Goal: Download file/media

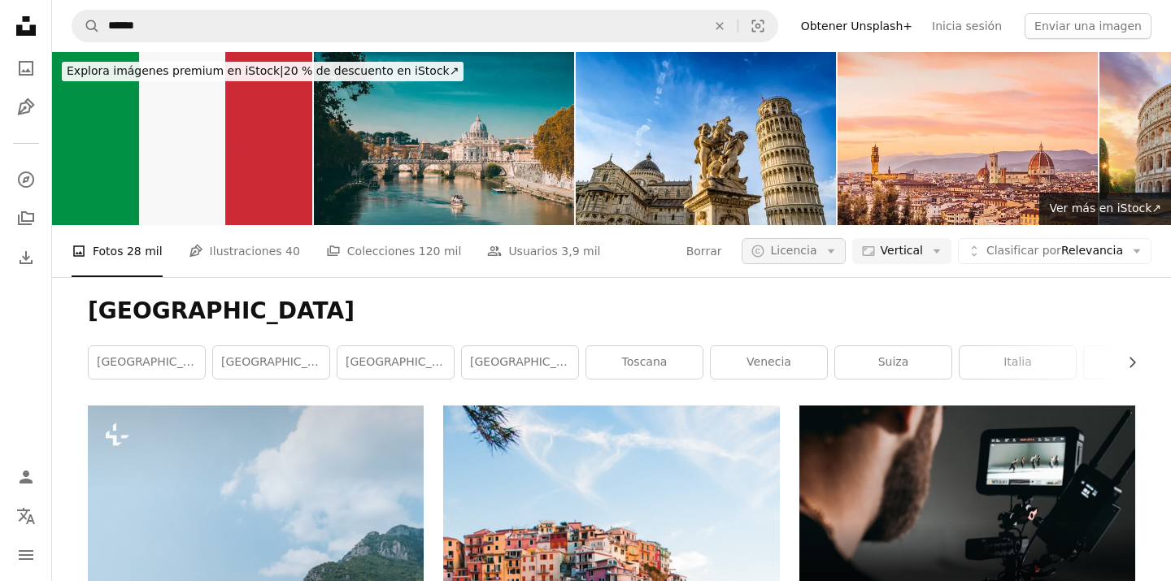
scroll to position [4319, 0]
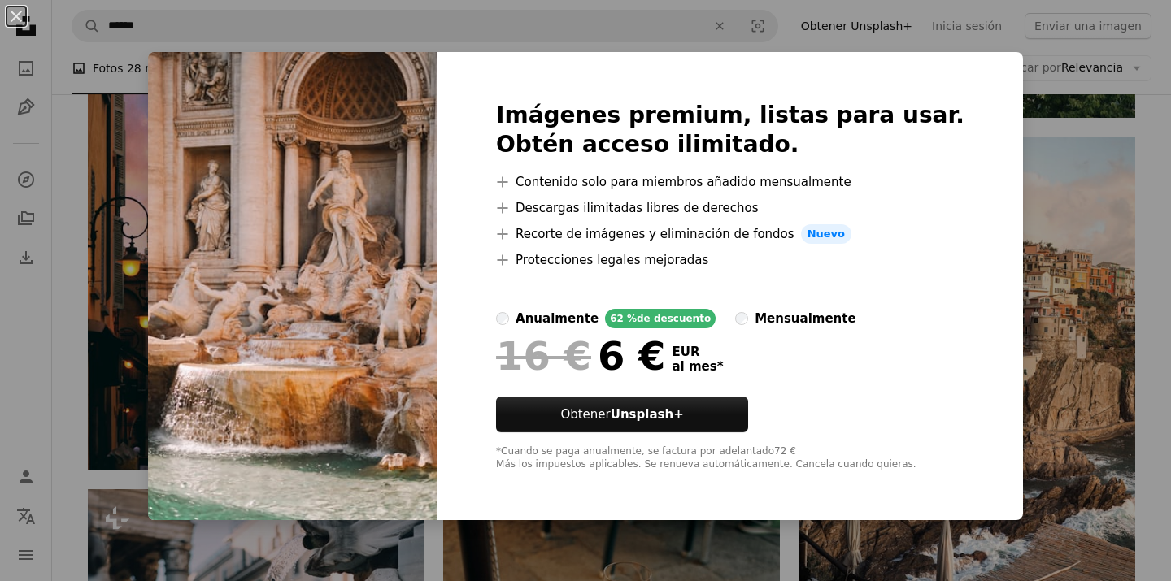
click at [1156, 129] on div "An X shape Imágenes premium, listas para usar. Obtén acceso ilimitado. A plus s…" at bounding box center [585, 290] width 1171 height 581
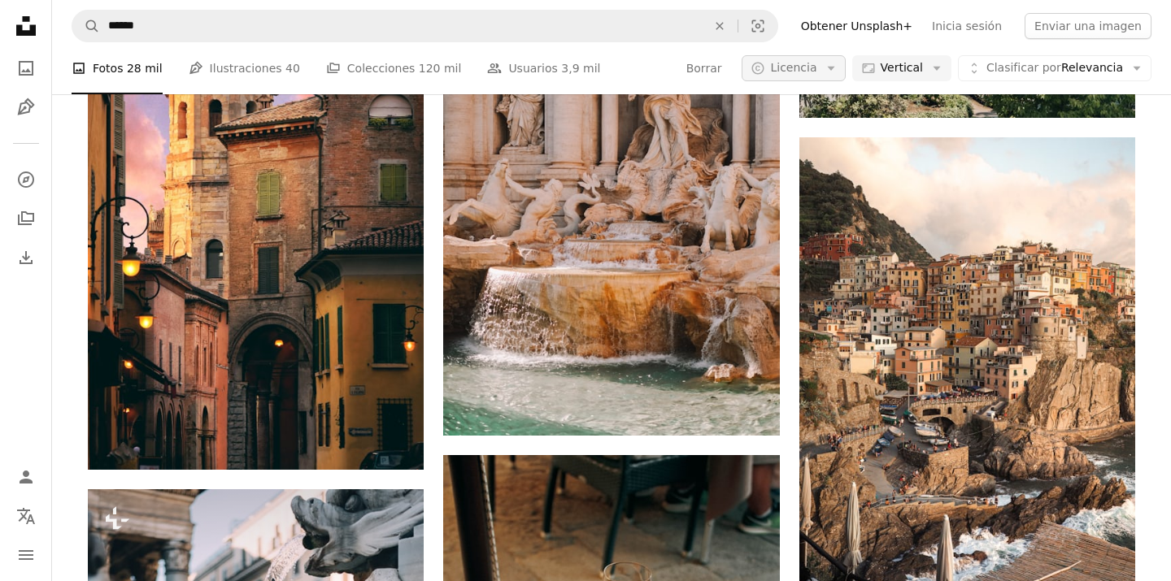
click at [833, 65] on icon "Arrow down" at bounding box center [831, 68] width 15 height 15
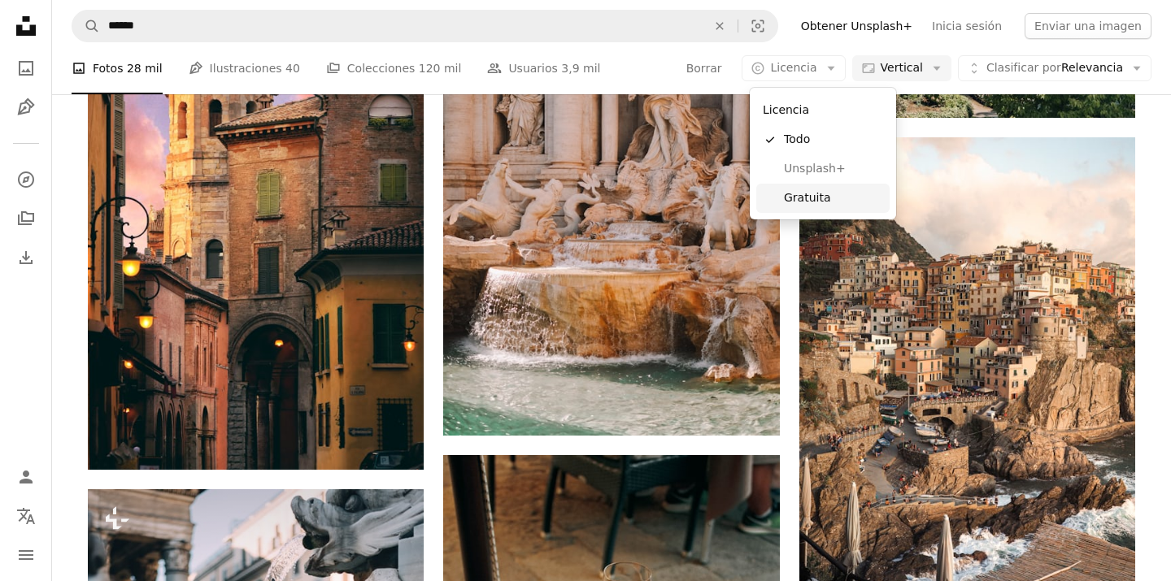
click at [826, 194] on span "Gratuita" at bounding box center [833, 198] width 99 height 16
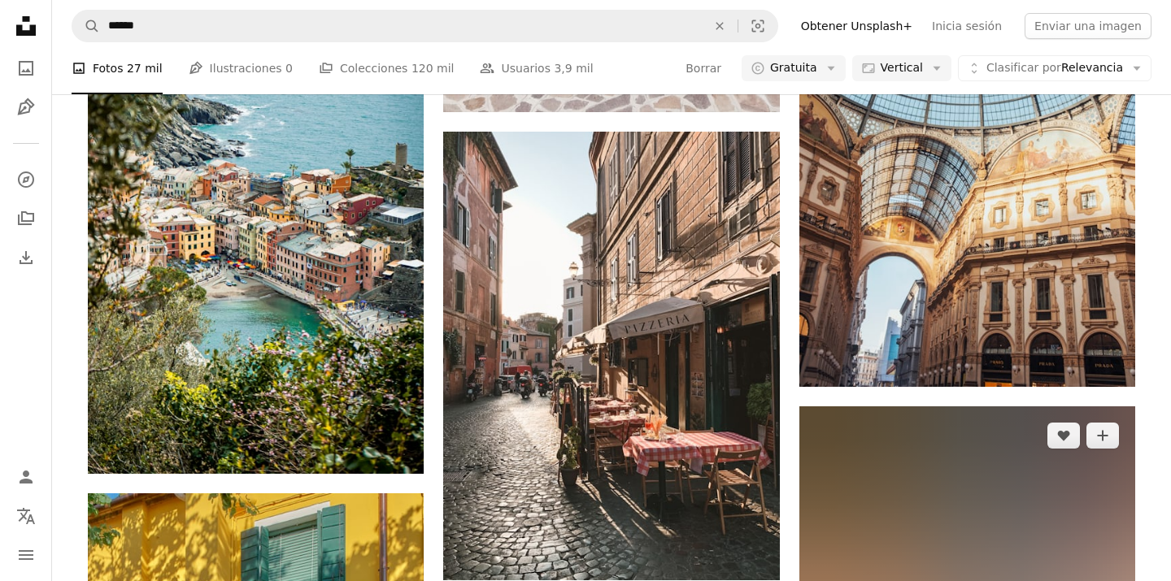
scroll to position [7443, 0]
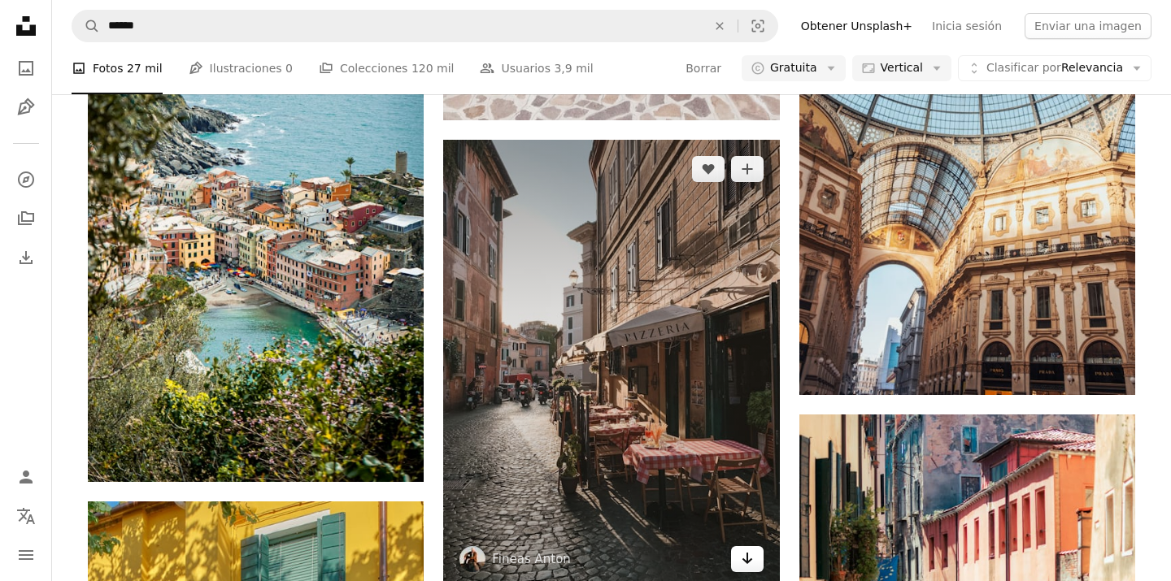
click at [743, 552] on icon "Arrow pointing down" at bounding box center [747, 559] width 13 height 20
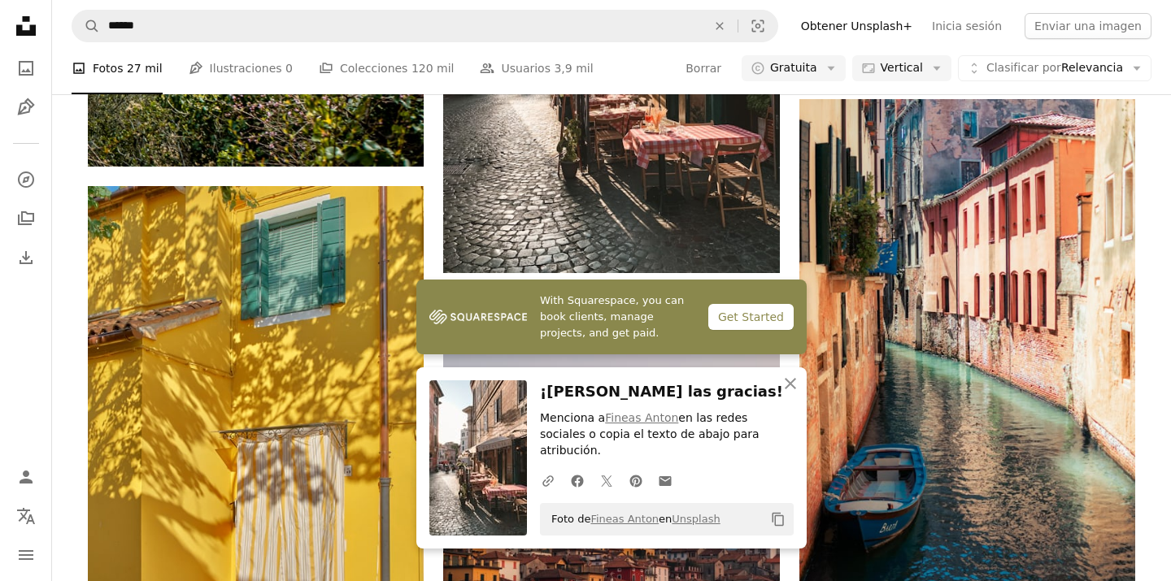
scroll to position [7765, 0]
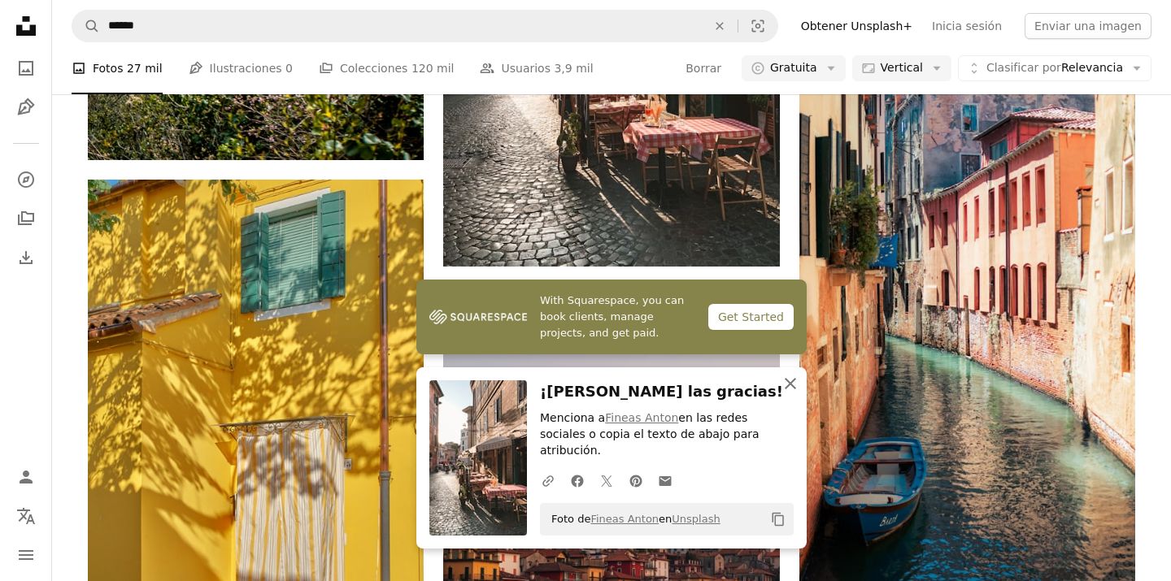
click at [794, 390] on icon "button" at bounding box center [790, 383] width 11 height 11
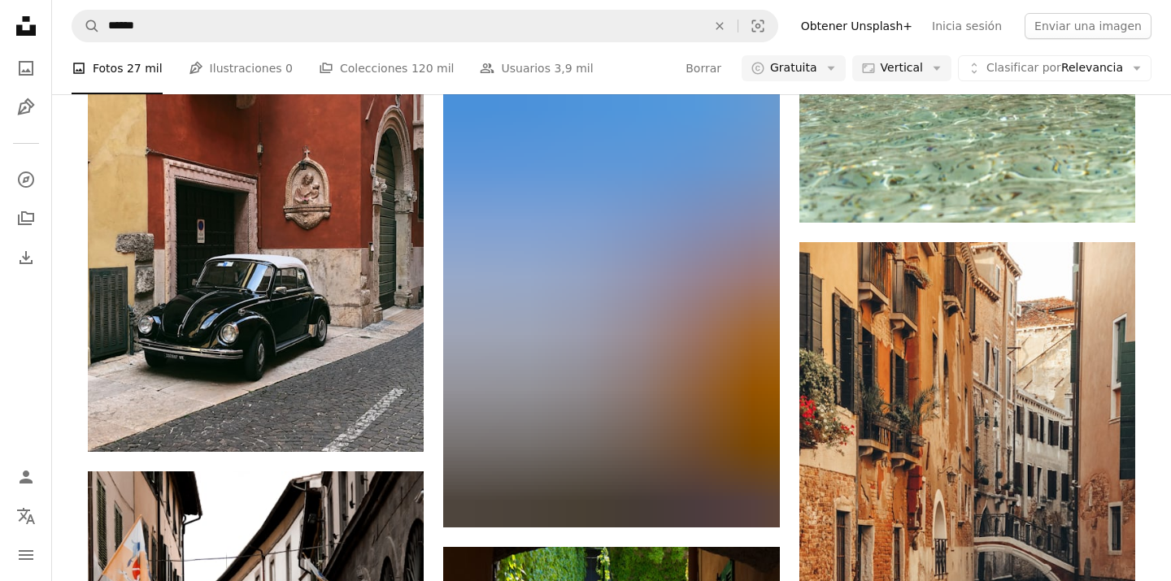
scroll to position [16077, 0]
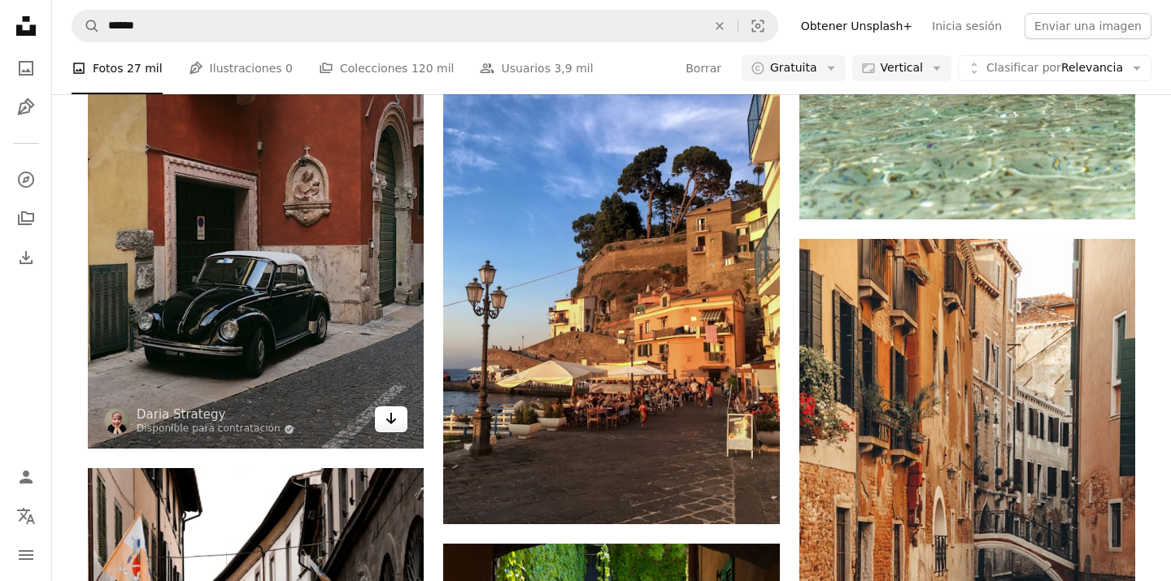
click at [388, 423] on icon "Arrow pointing down" at bounding box center [391, 419] width 13 height 20
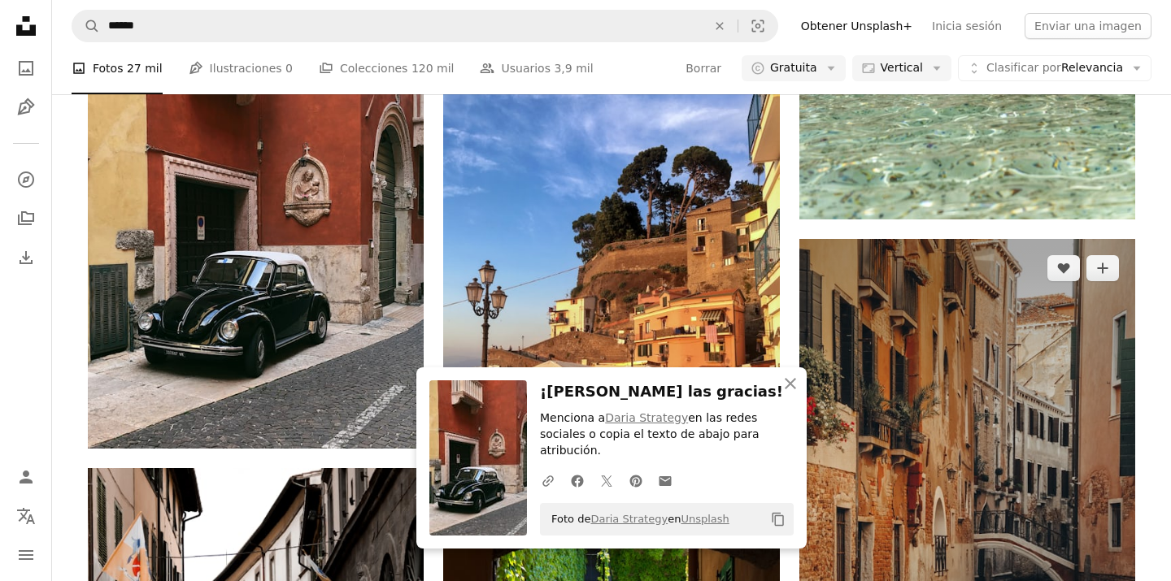
scroll to position [15750, 0]
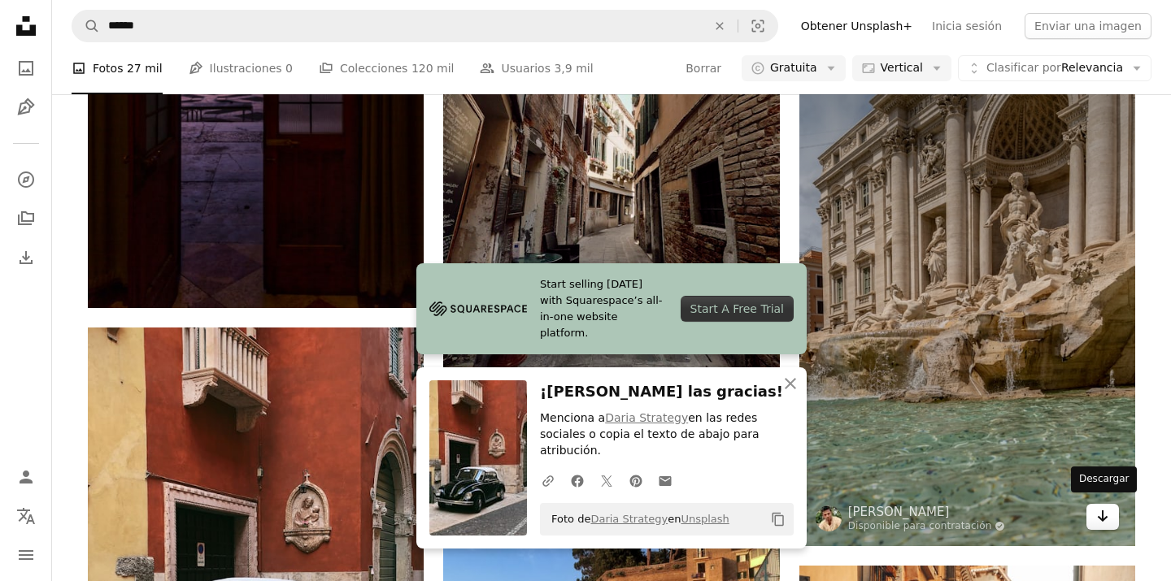
click at [1099, 512] on icon "Descargar" at bounding box center [1103, 516] width 11 height 11
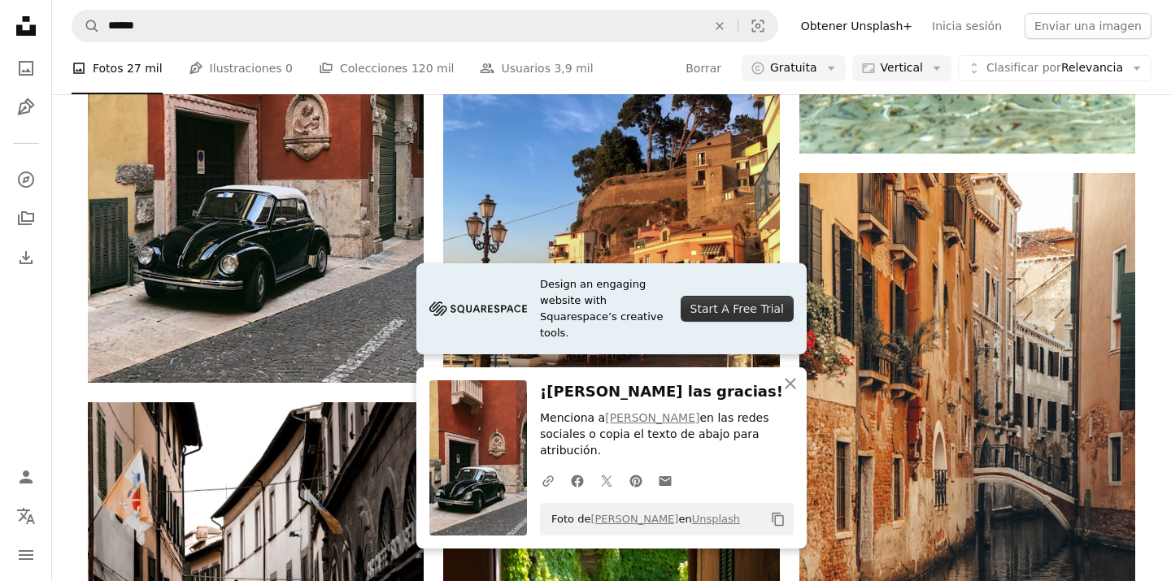
scroll to position [16157, 0]
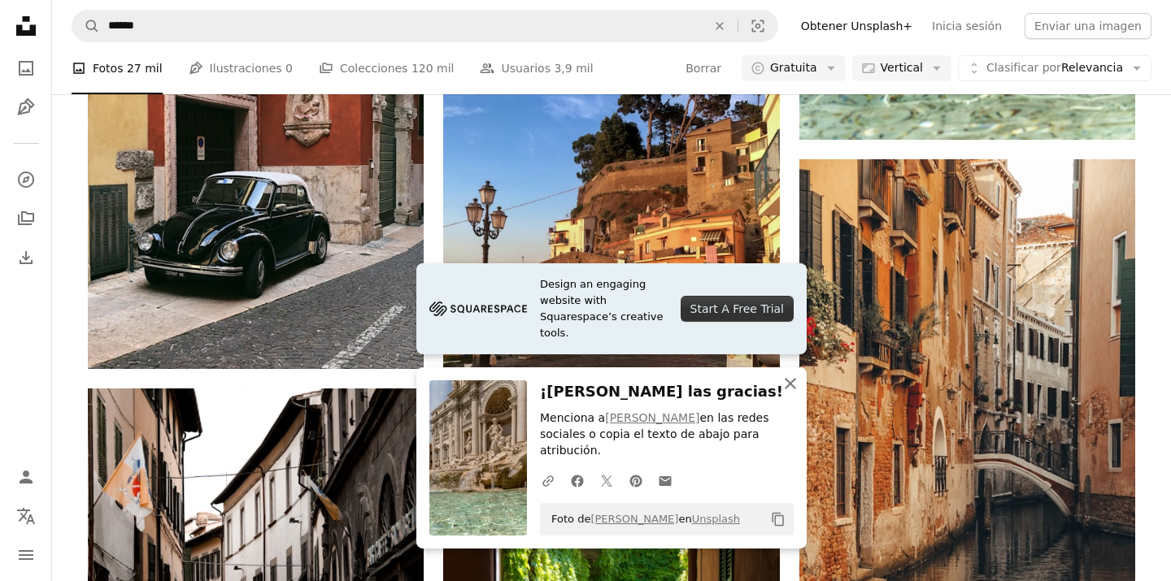
click at [790, 390] on icon "An X shape" at bounding box center [791, 384] width 20 height 20
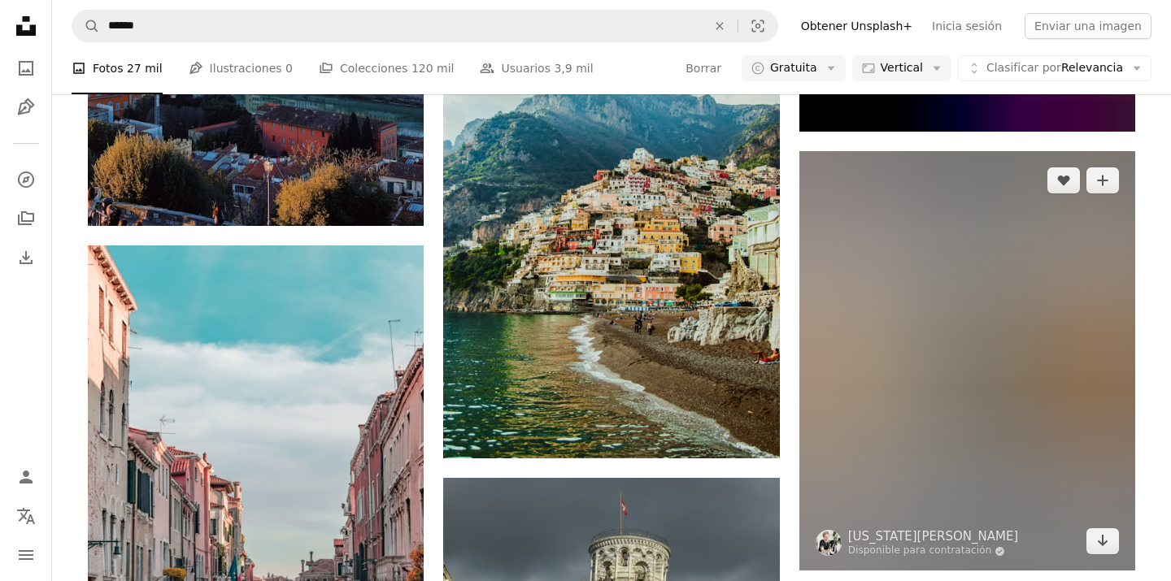
scroll to position [19714, 0]
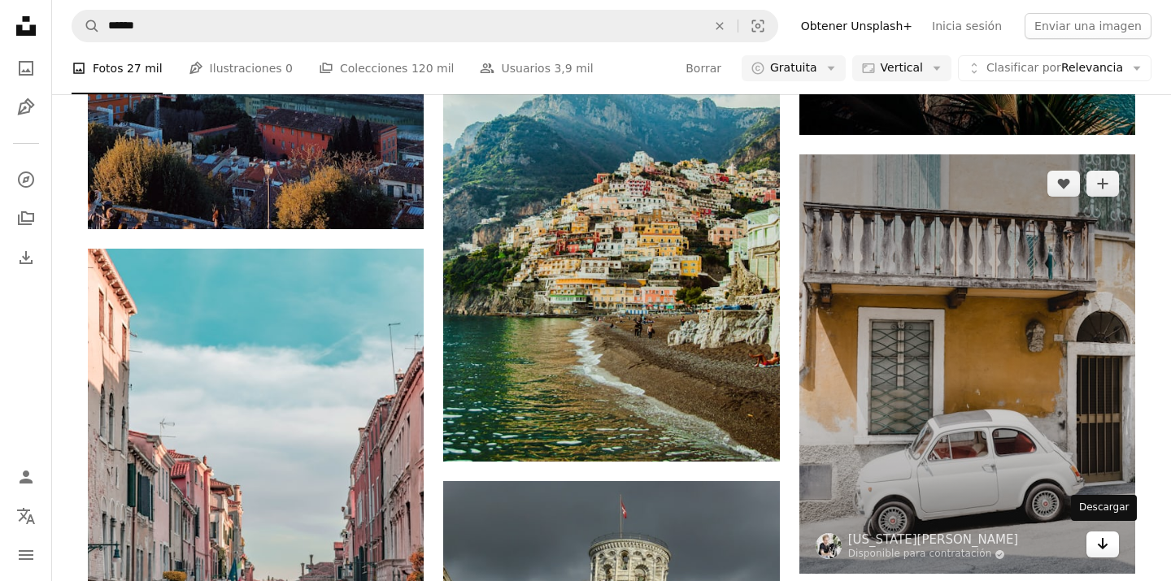
click at [1104, 538] on icon "Arrow pointing down" at bounding box center [1102, 544] width 13 height 20
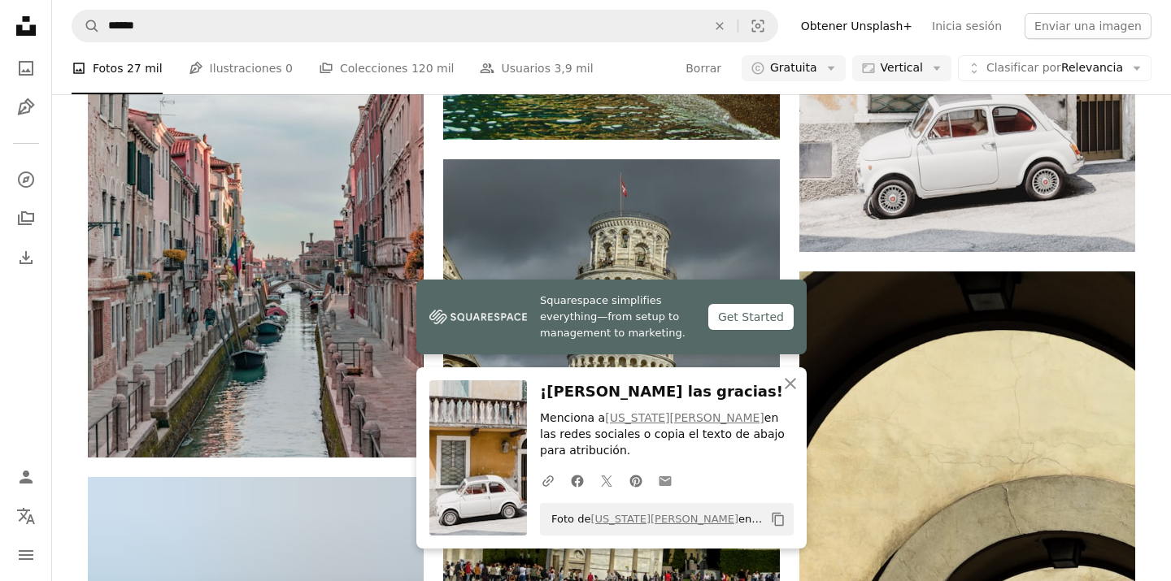
scroll to position [20064, 0]
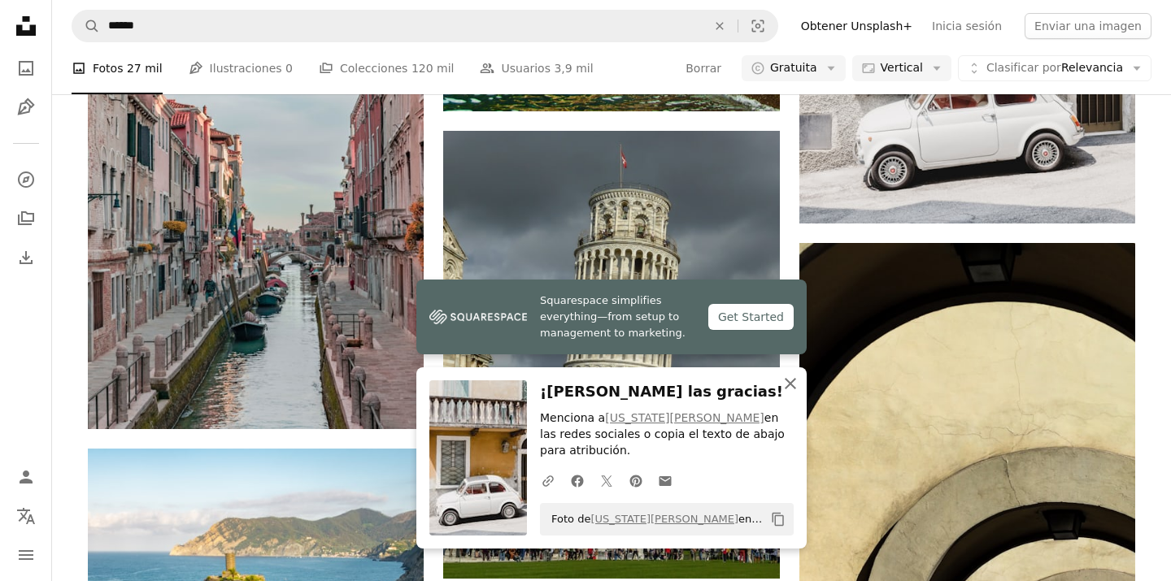
click at [792, 389] on icon "button" at bounding box center [790, 383] width 11 height 11
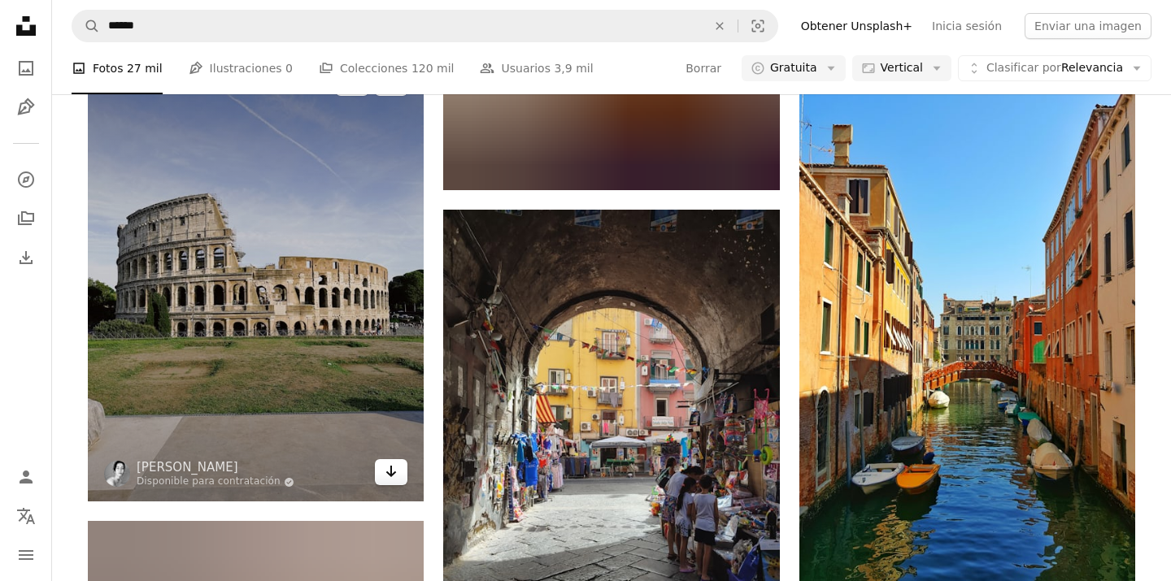
scroll to position [24016, 0]
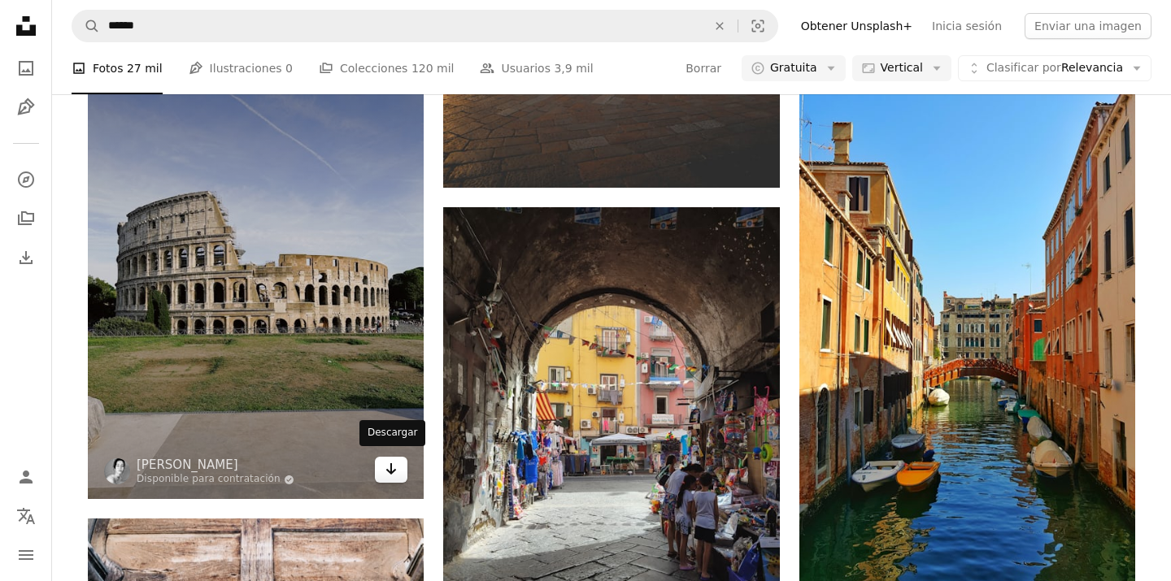
click at [383, 464] on link "Arrow pointing down" at bounding box center [391, 470] width 33 height 26
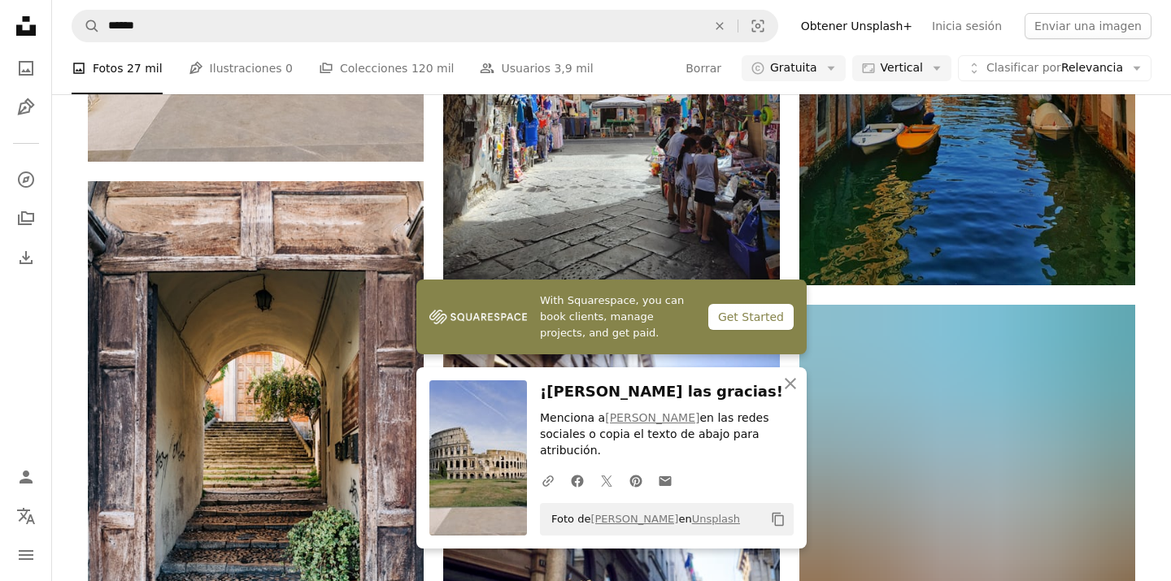
scroll to position [24407, 0]
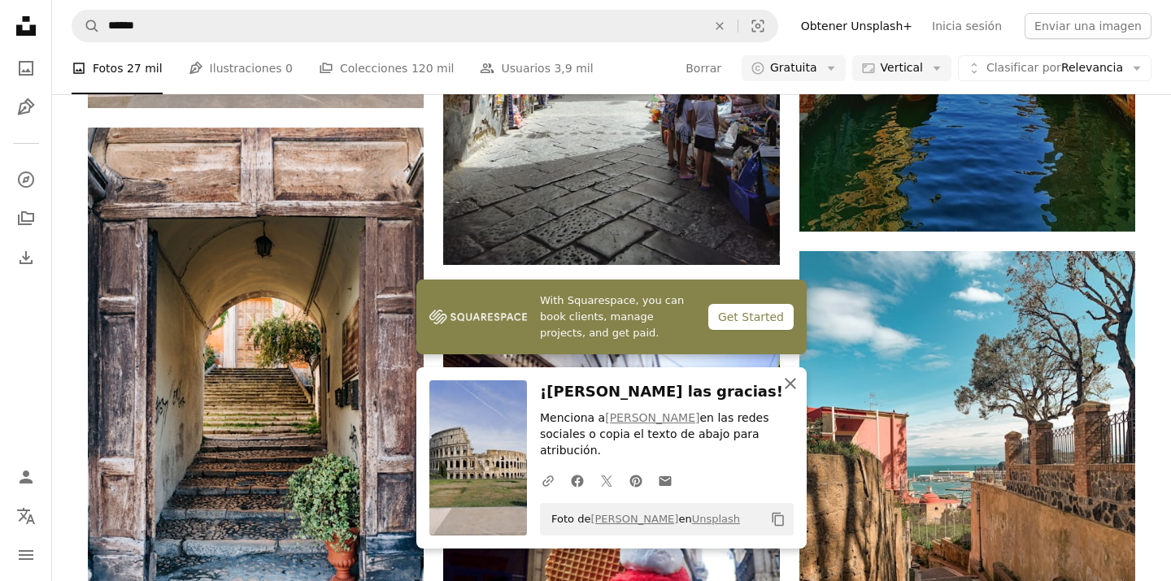
click at [793, 390] on icon "button" at bounding box center [790, 383] width 11 height 11
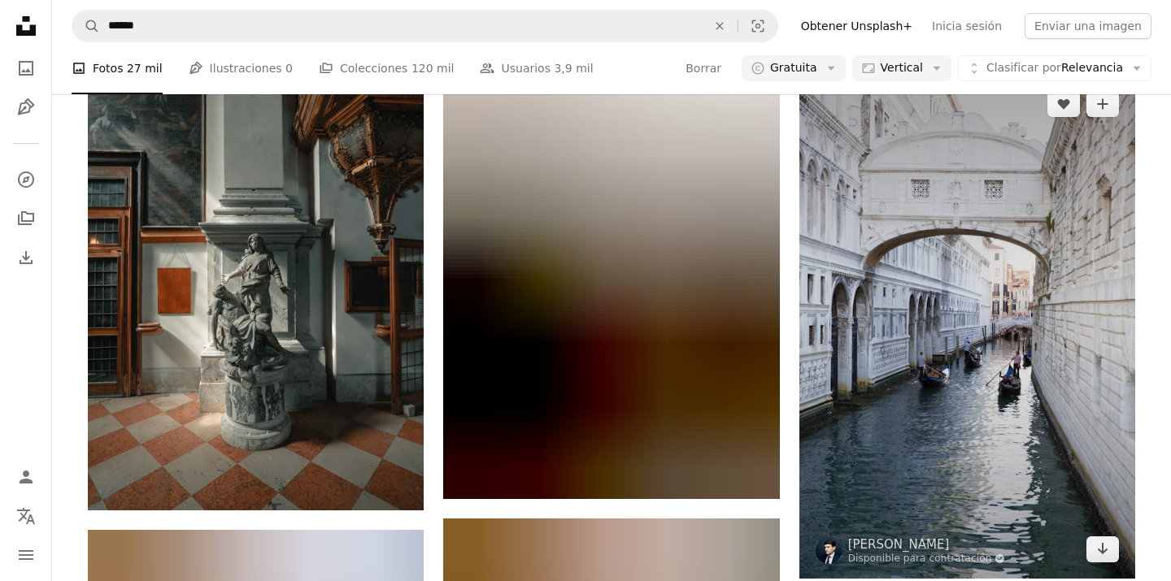
scroll to position [26089, 0]
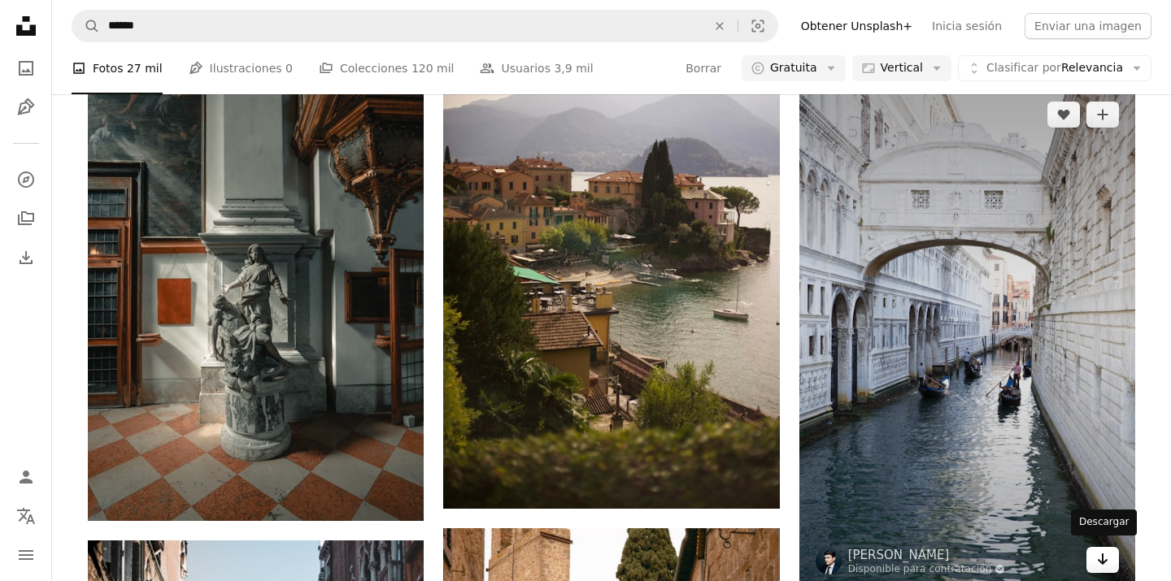
click at [1107, 560] on icon "Arrow pointing down" at bounding box center [1102, 560] width 13 height 20
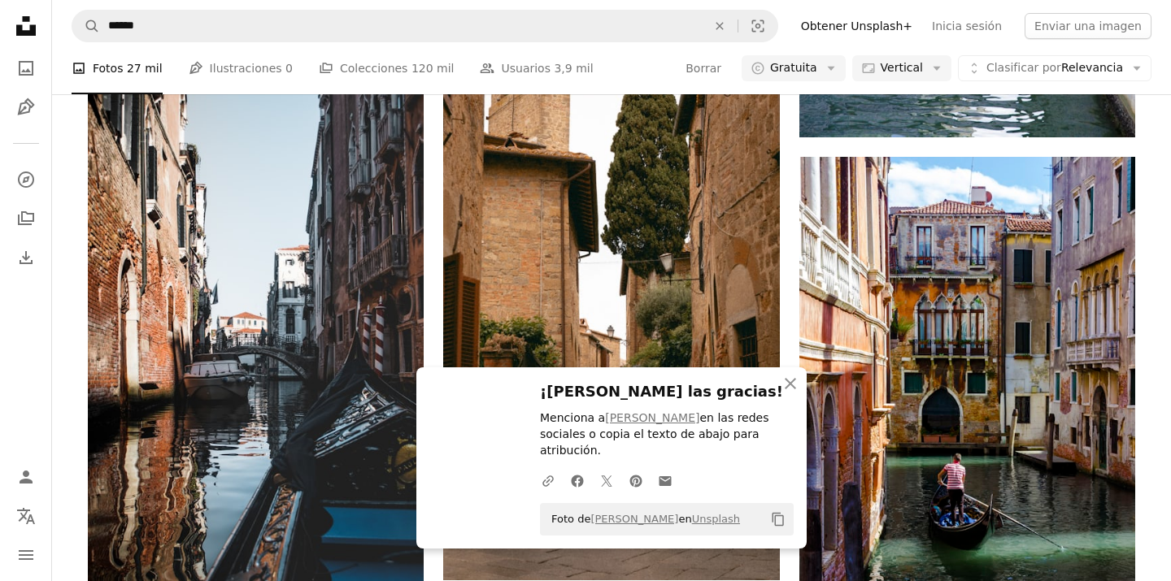
scroll to position [26577, 0]
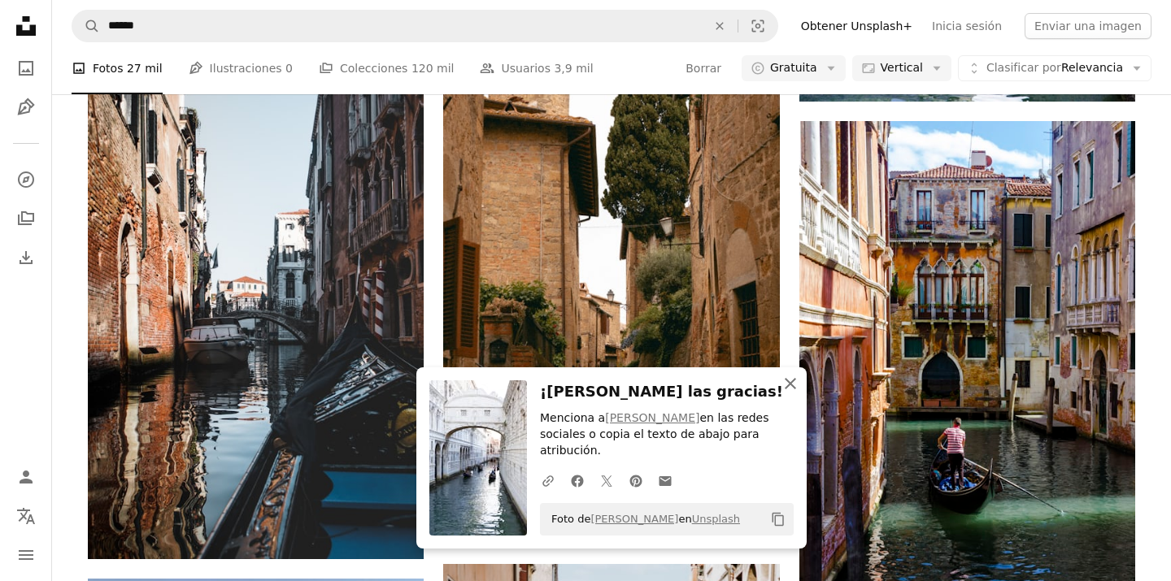
click at [787, 387] on icon "An X shape" at bounding box center [791, 384] width 20 height 20
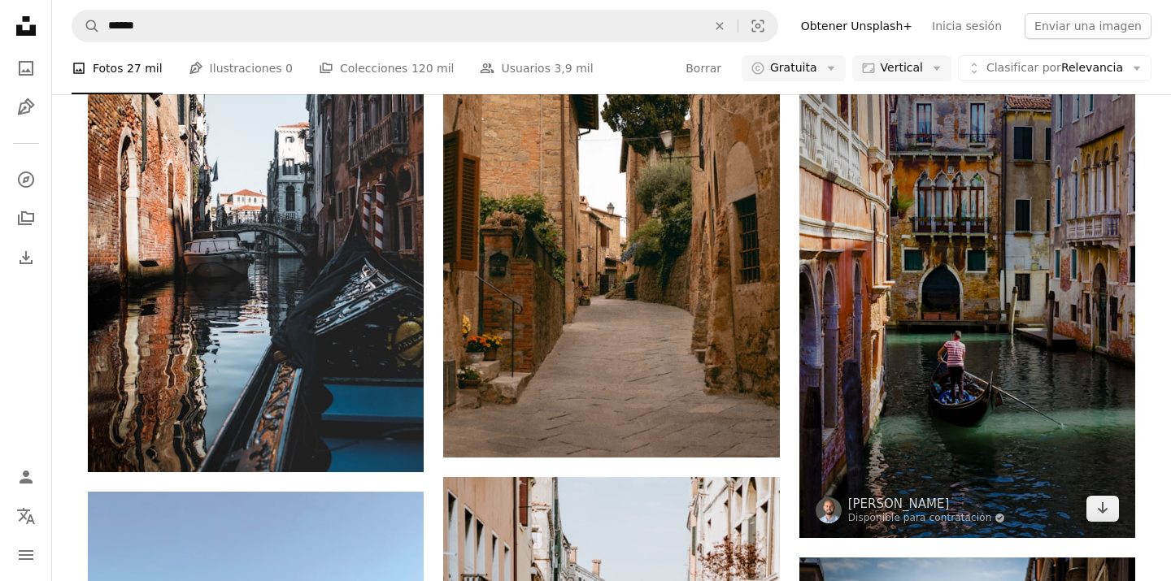
scroll to position [26724, 0]
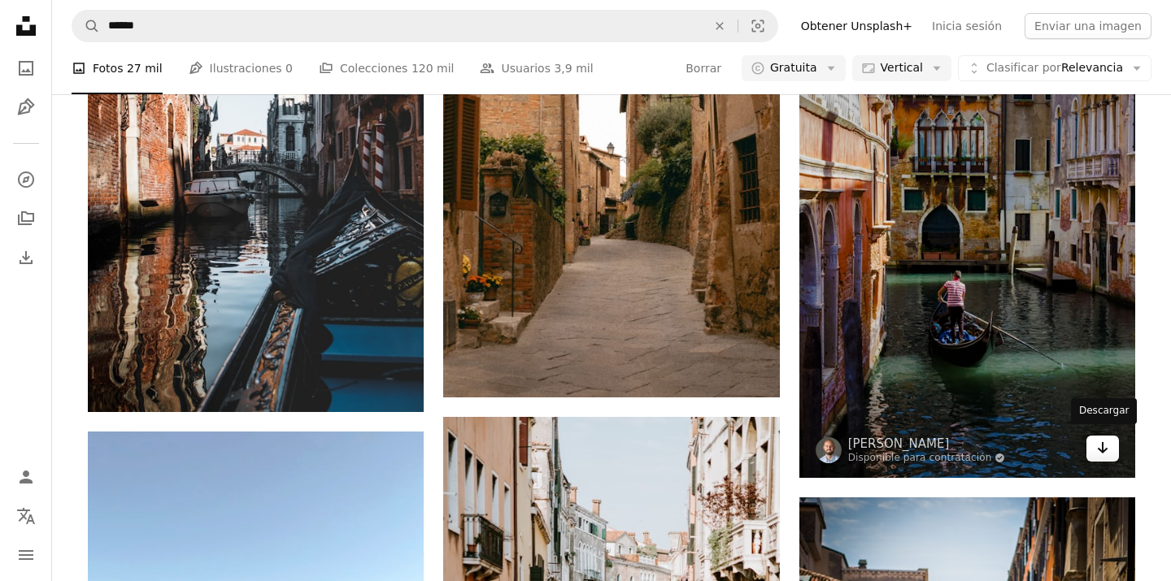
click at [1091, 439] on link "Arrow pointing down" at bounding box center [1102, 449] width 33 height 26
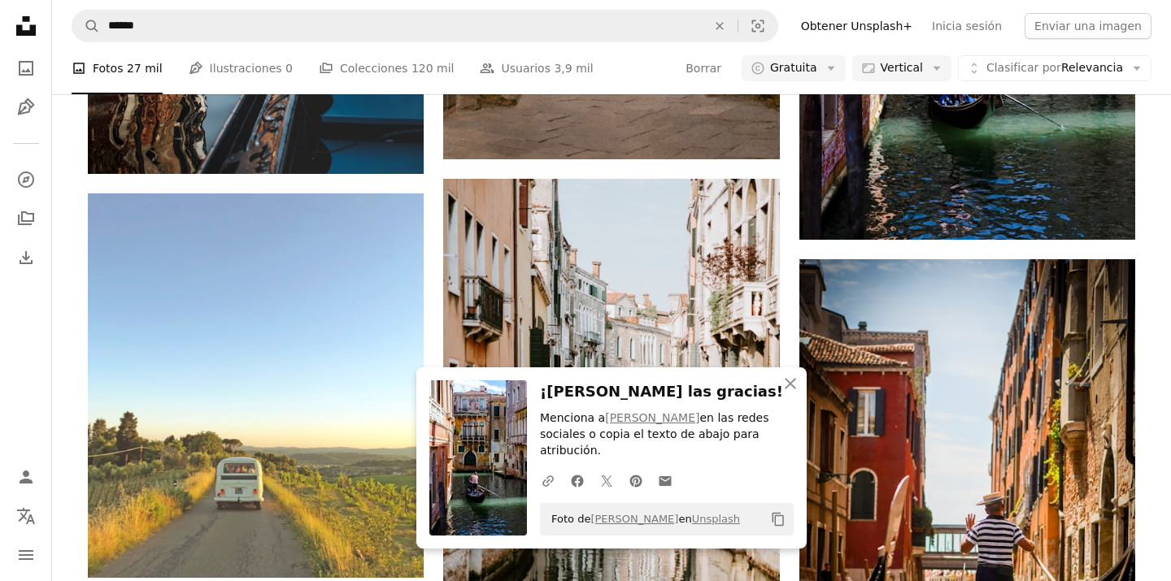
scroll to position [27123, 0]
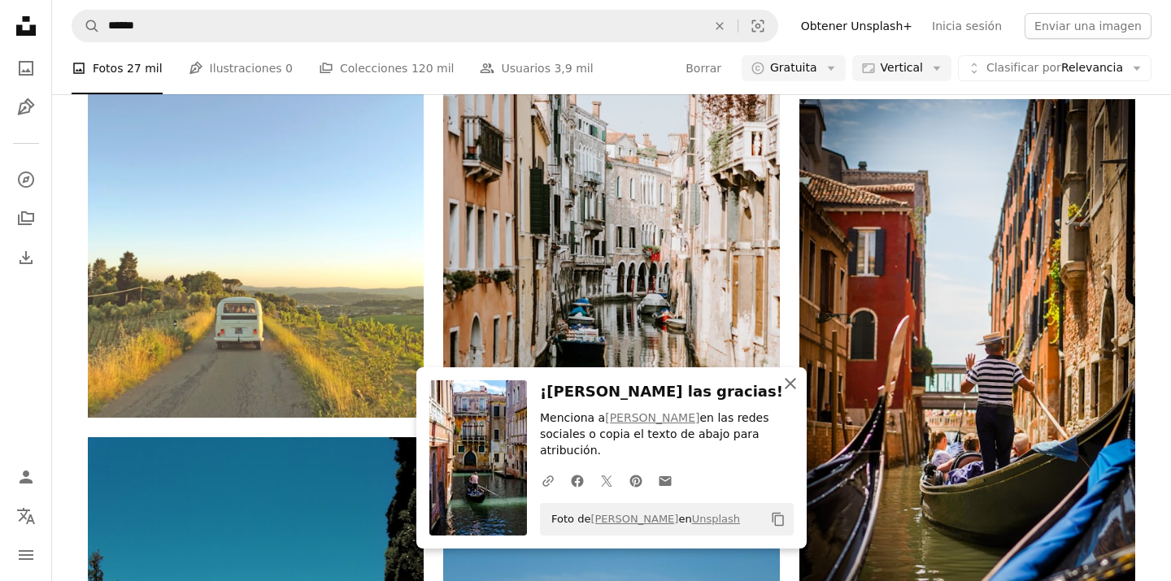
click at [792, 390] on icon "button" at bounding box center [790, 383] width 11 height 11
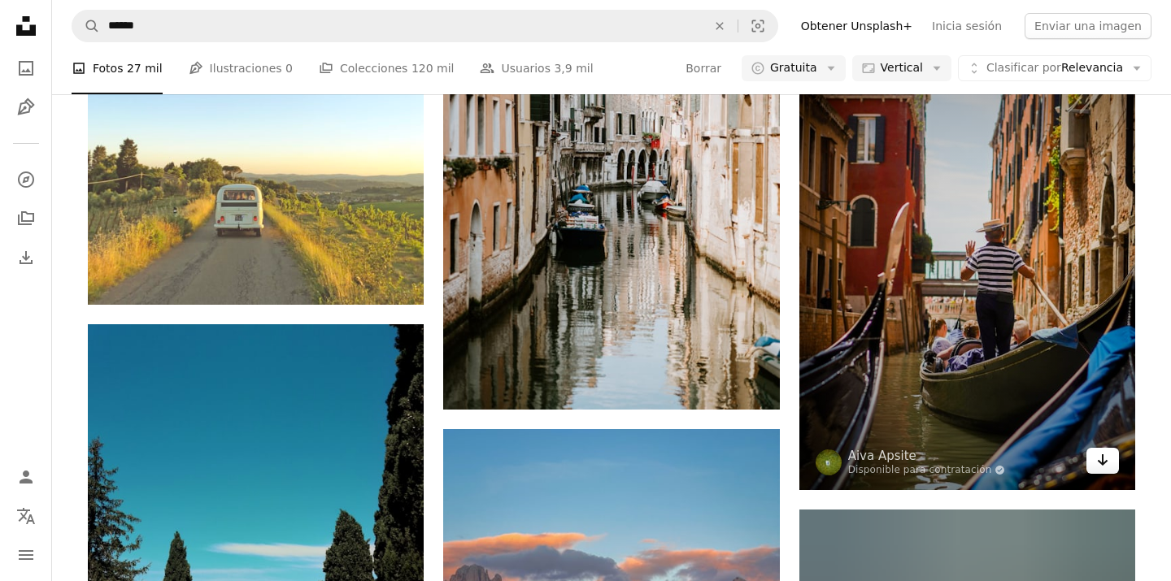
scroll to position [27264, 0]
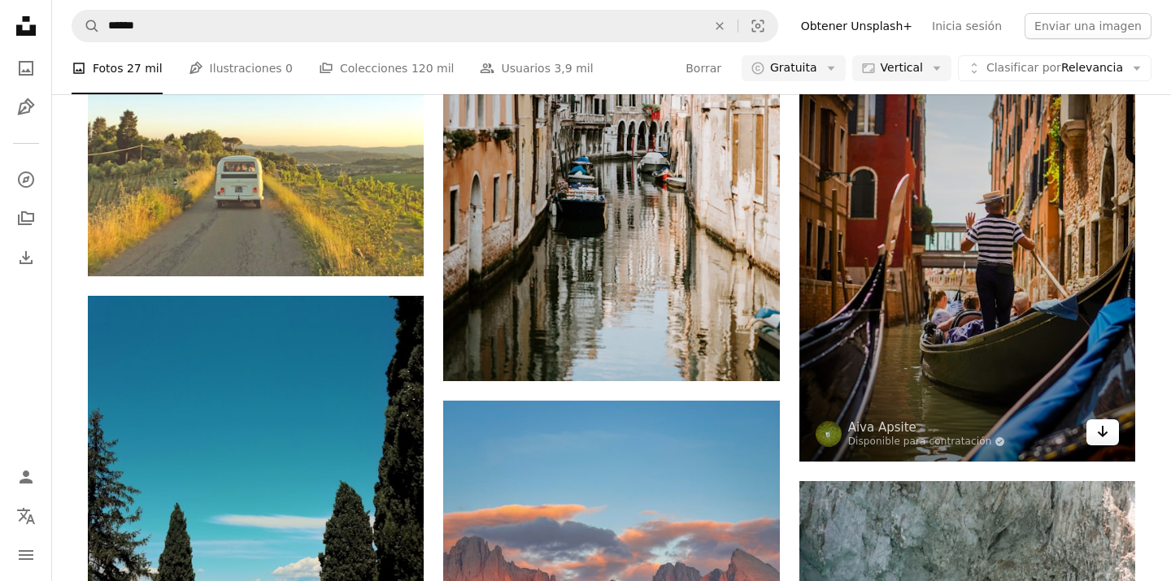
click at [1106, 425] on icon "Arrow pointing down" at bounding box center [1102, 432] width 13 height 20
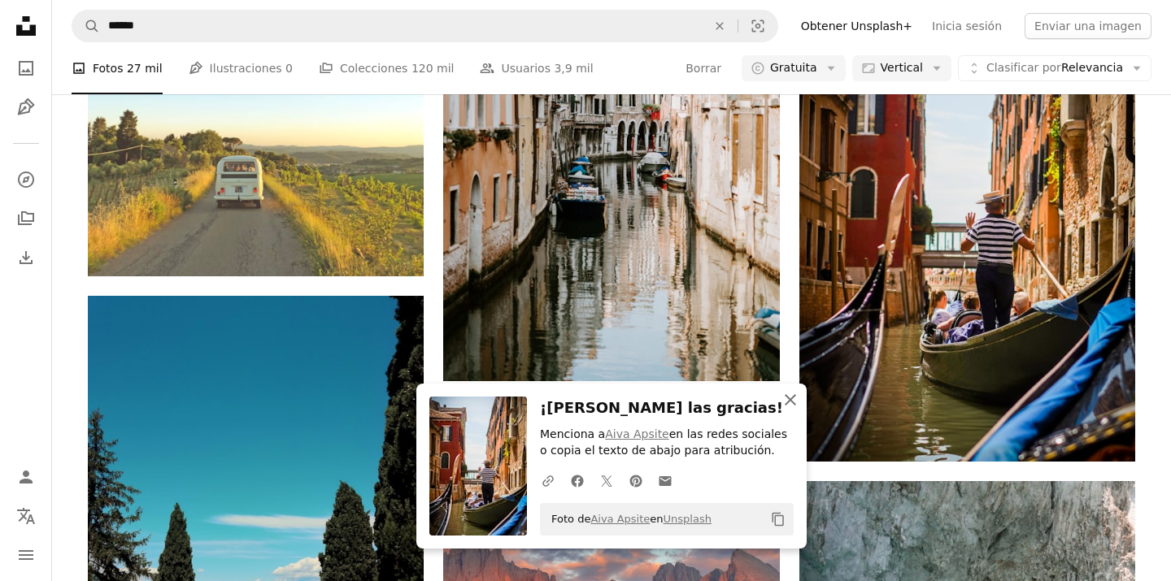
click at [792, 400] on icon "button" at bounding box center [790, 399] width 11 height 11
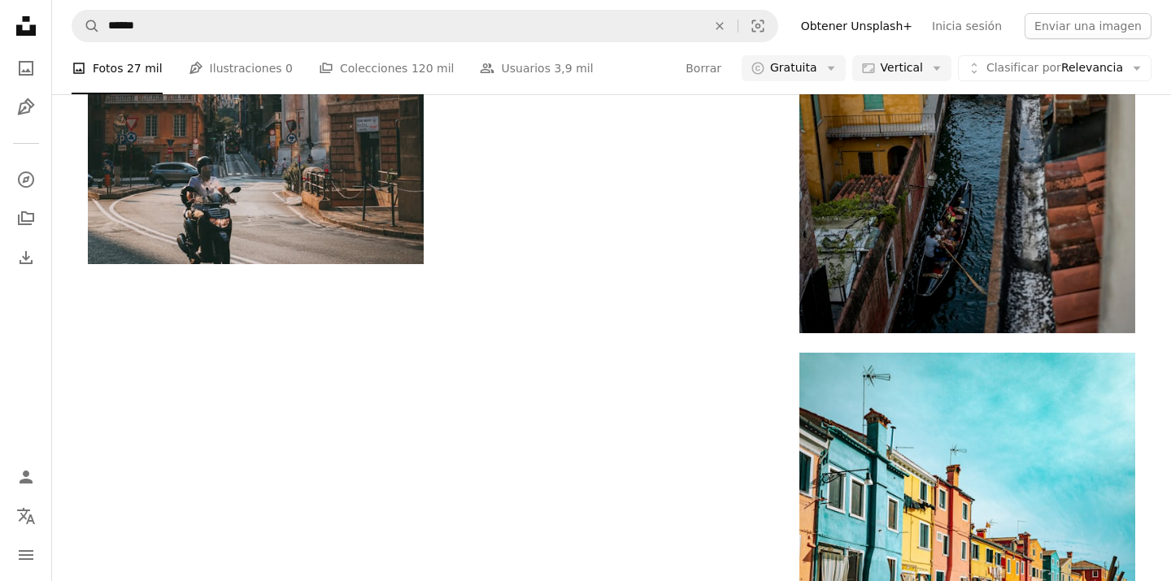
scroll to position [34351, 0]
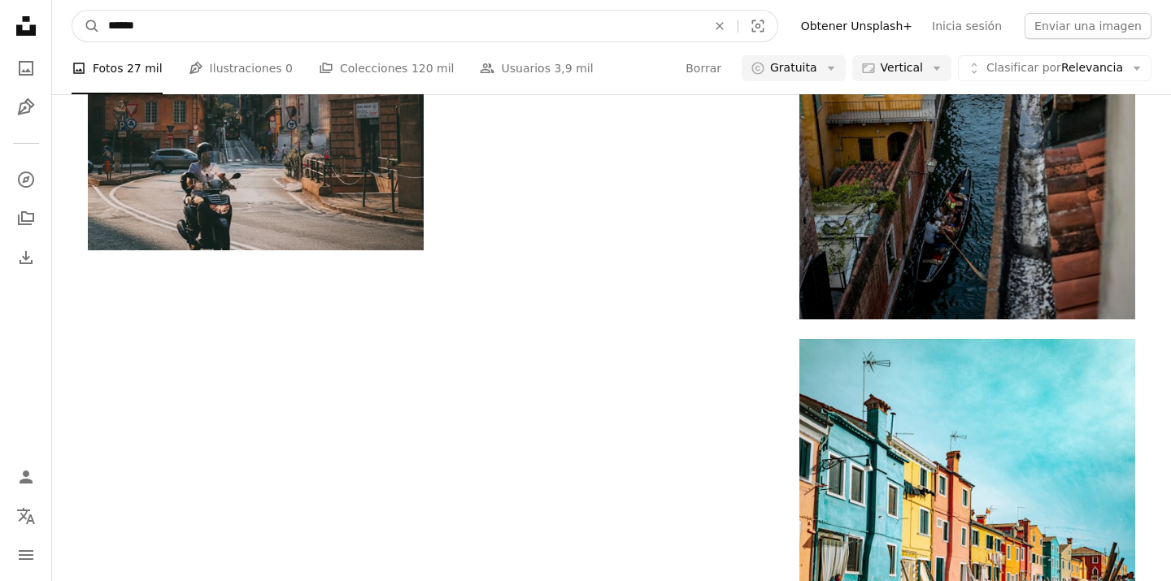
click at [209, 31] on input "******" at bounding box center [401, 26] width 602 height 31
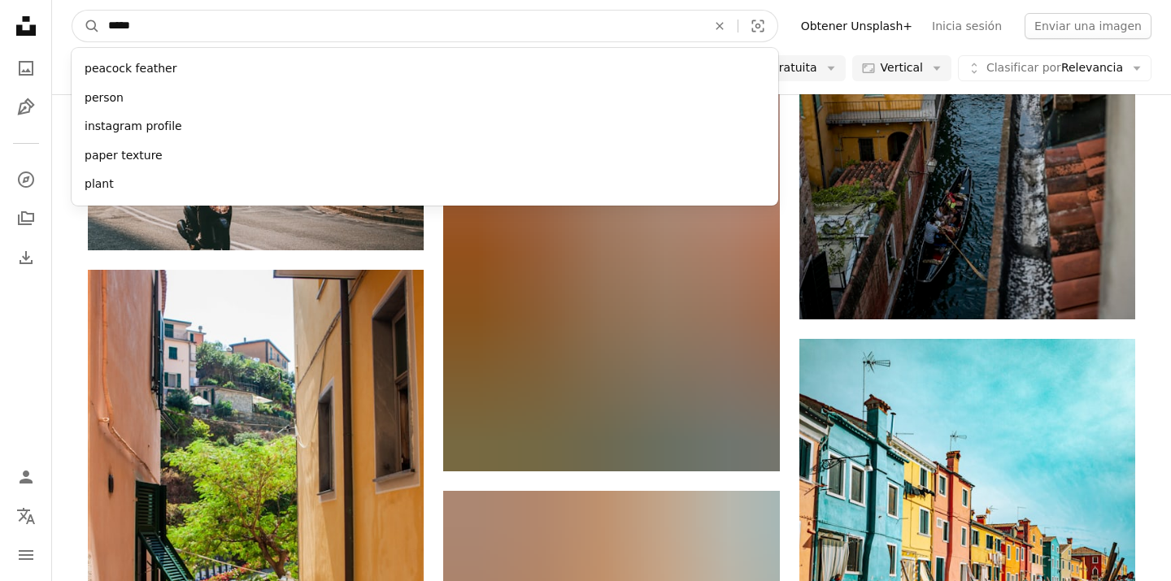
type input "*****"
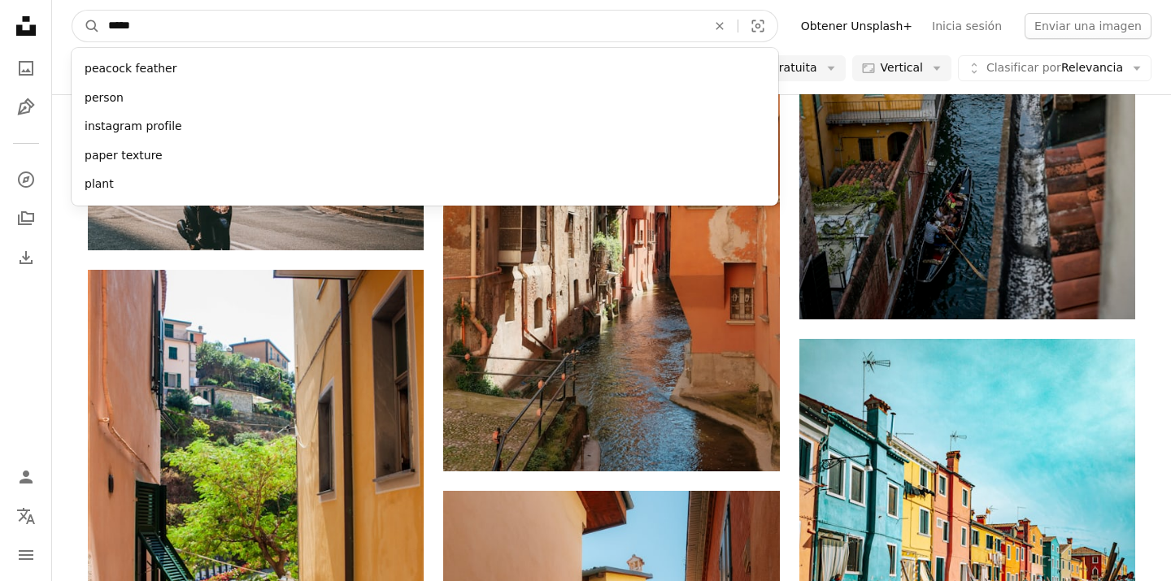
click at [86, 26] on button "A magnifying glass" at bounding box center [86, 26] width 28 height 31
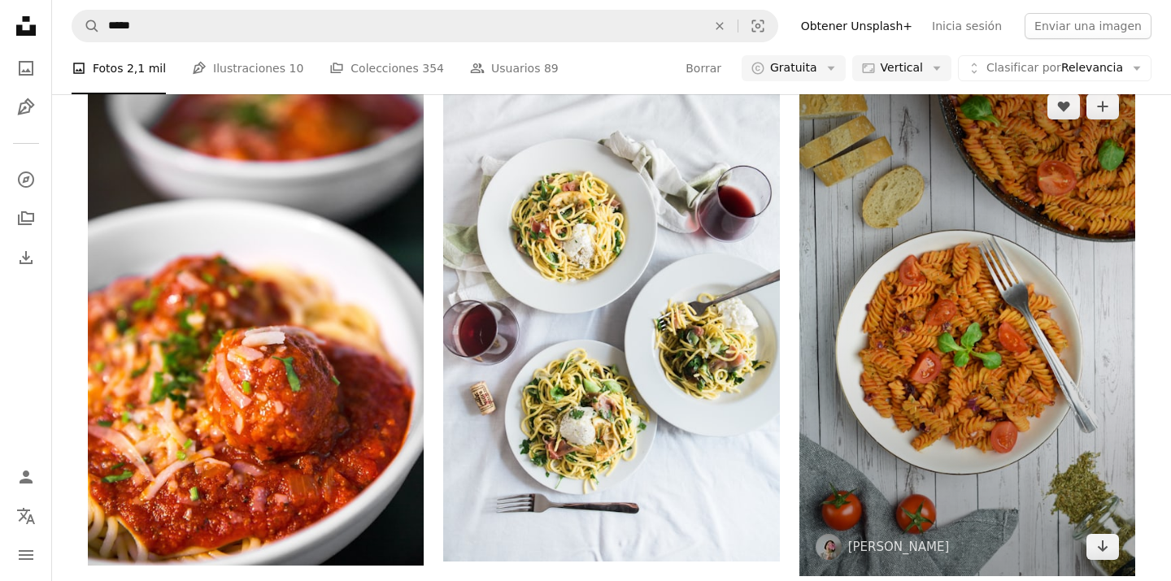
scroll to position [1313, 0]
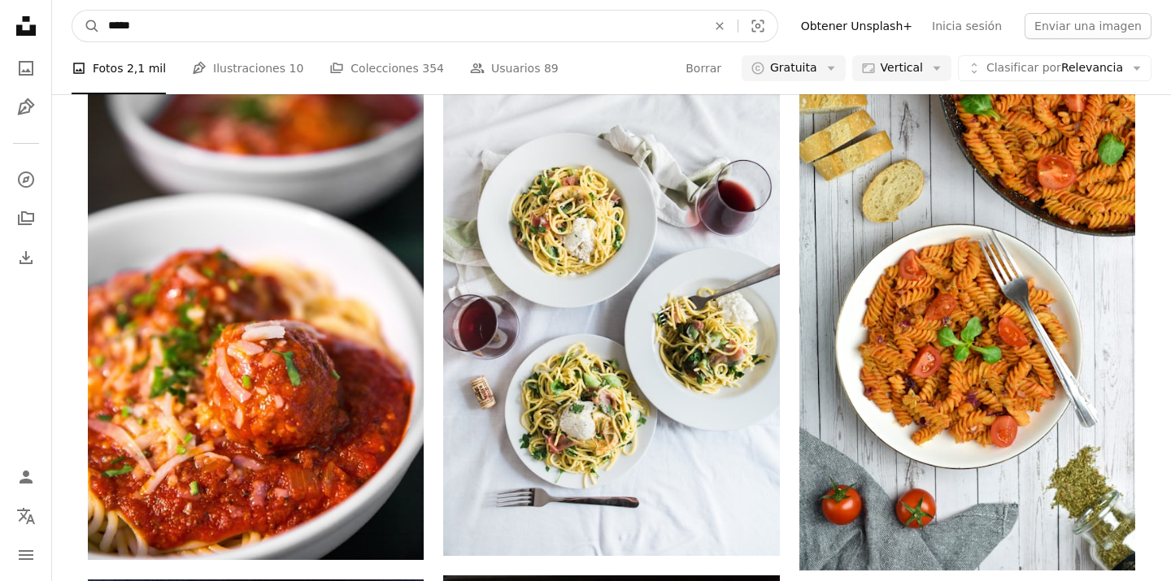
click at [214, 15] on input "*****" at bounding box center [401, 26] width 602 height 31
type input "**********"
click at [86, 26] on button "A magnifying glass" at bounding box center [86, 26] width 28 height 31
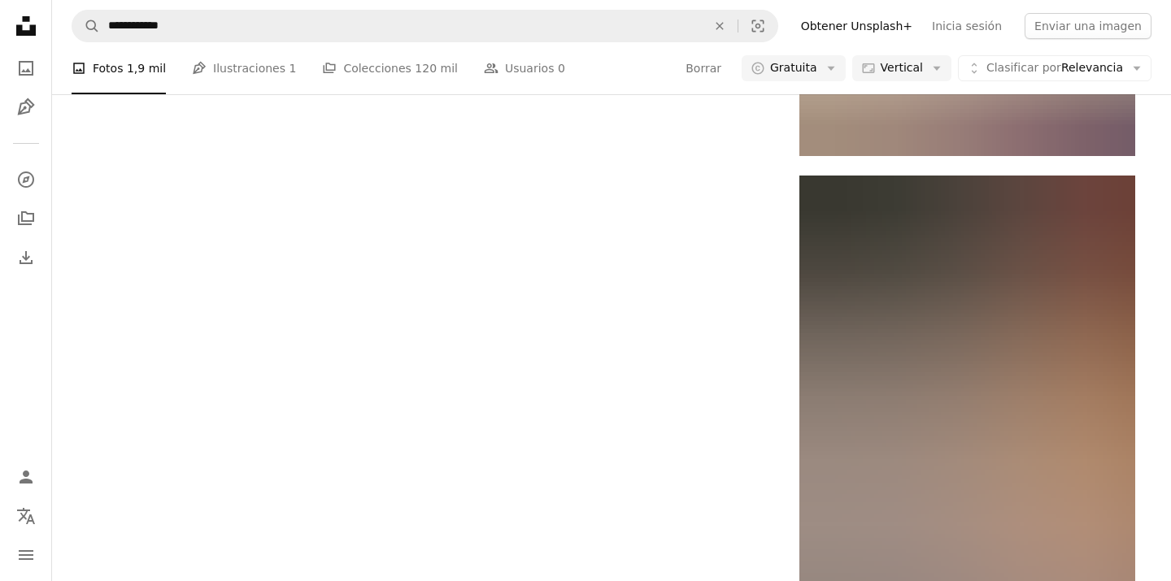
scroll to position [3960, 0]
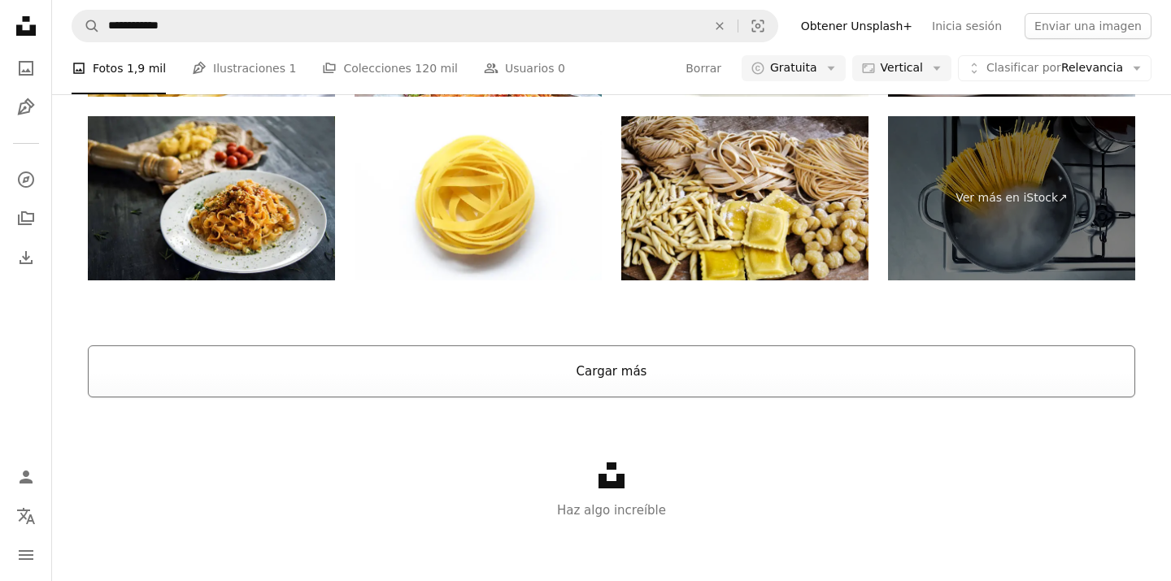
click at [566, 364] on button "Cargar más" at bounding box center [611, 372] width 1047 height 52
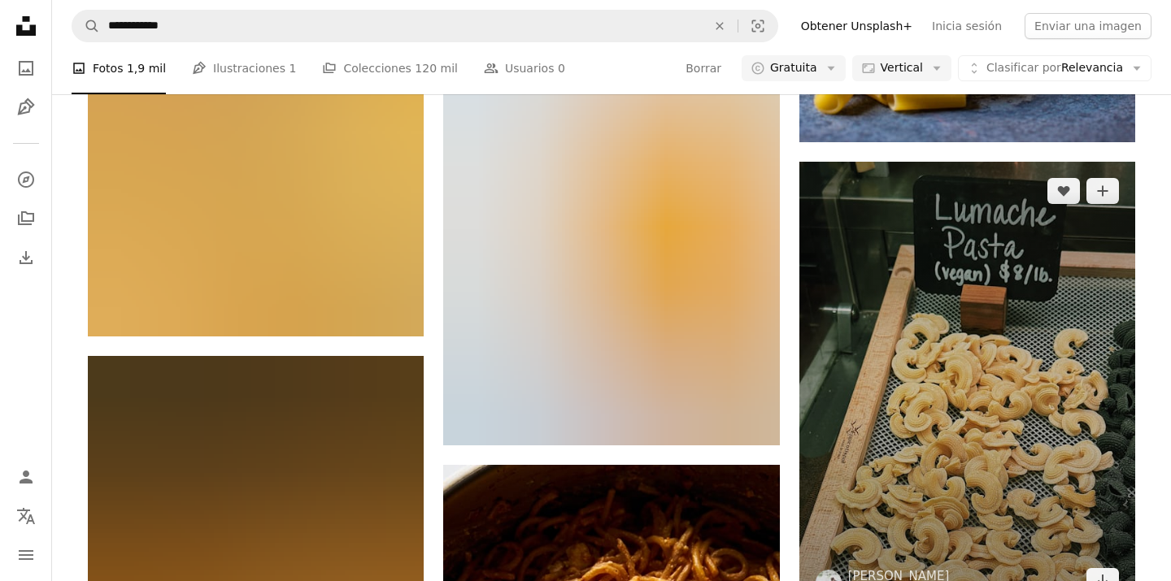
scroll to position [15762, 0]
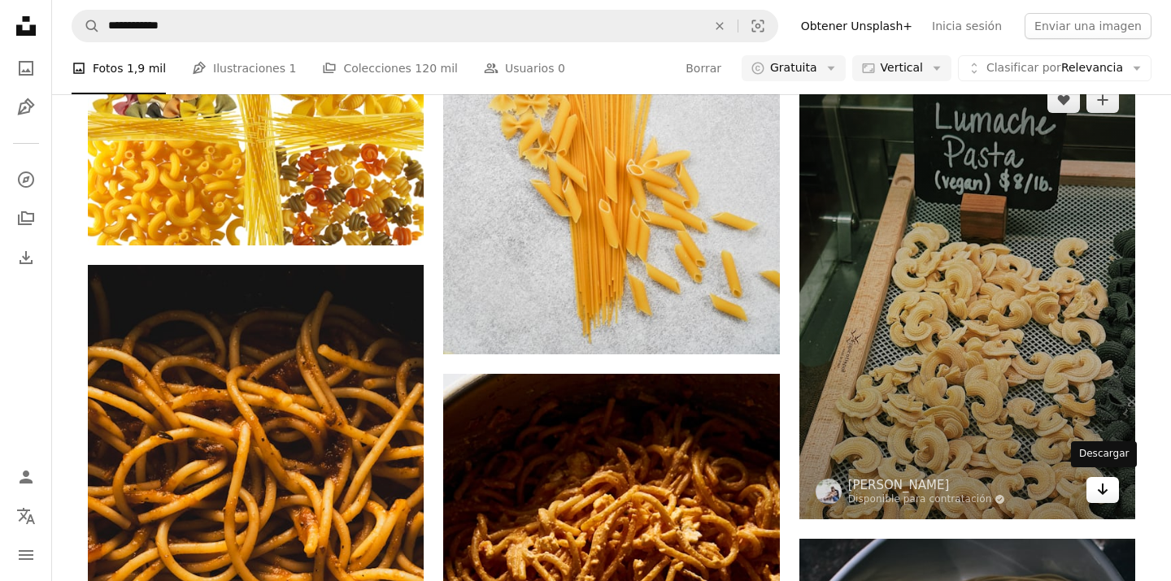
click at [1104, 486] on icon "Arrow pointing down" at bounding box center [1102, 490] width 13 height 20
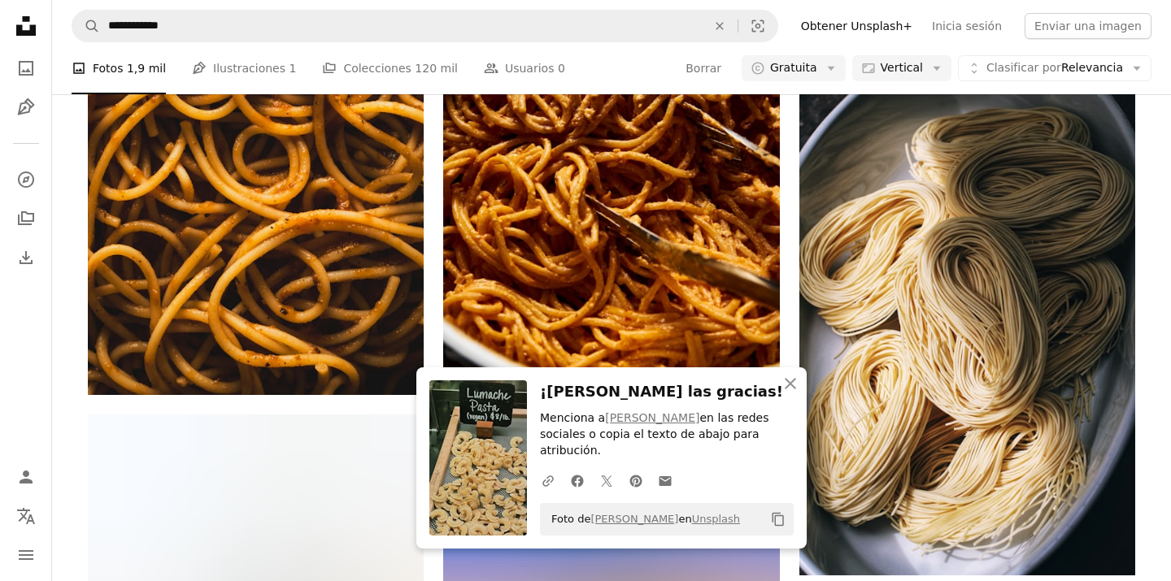
scroll to position [16232, 0]
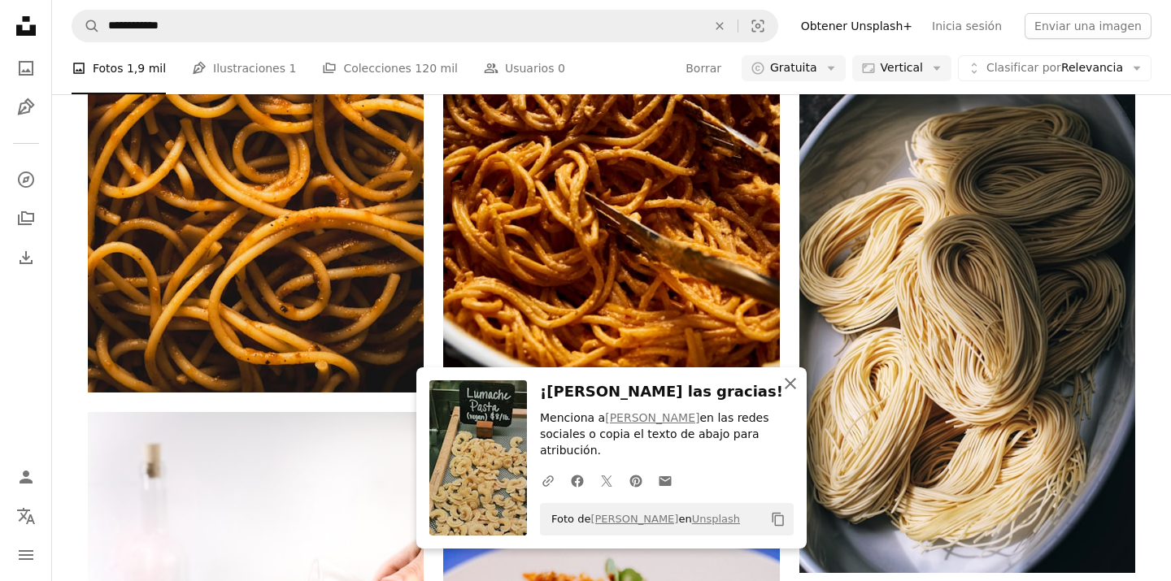
click at [790, 390] on icon "button" at bounding box center [790, 383] width 11 height 11
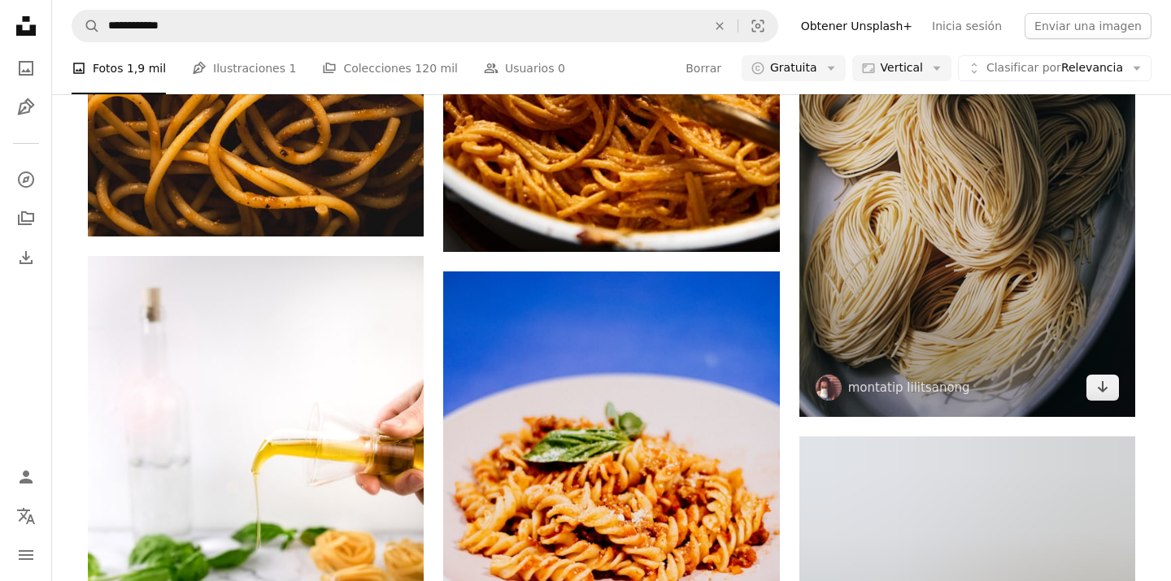
scroll to position [16393, 0]
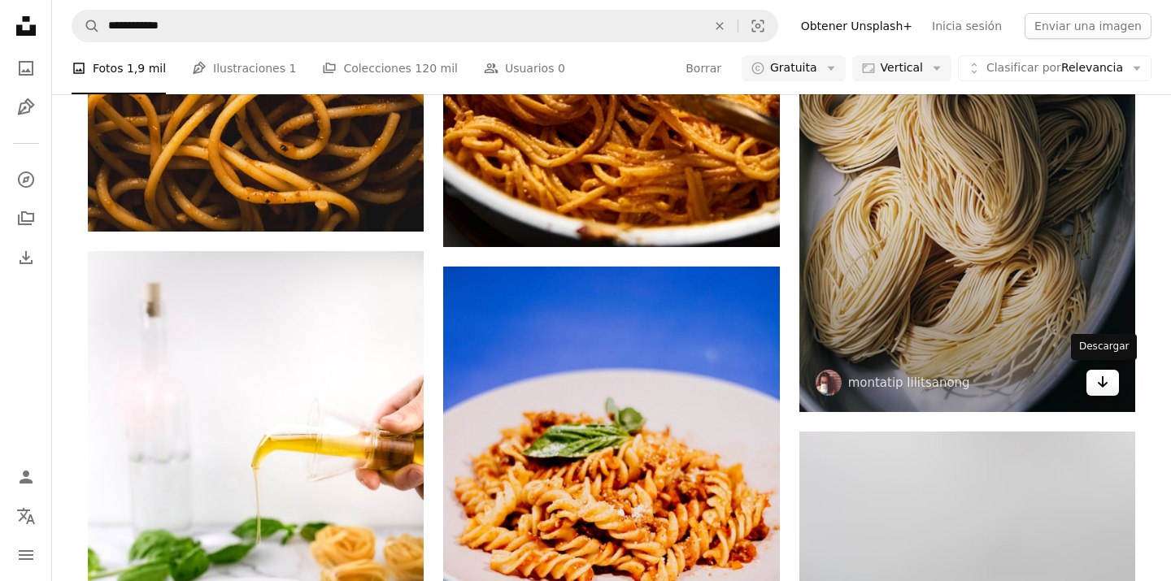
click at [1104, 382] on icon "Descargar" at bounding box center [1103, 382] width 11 height 11
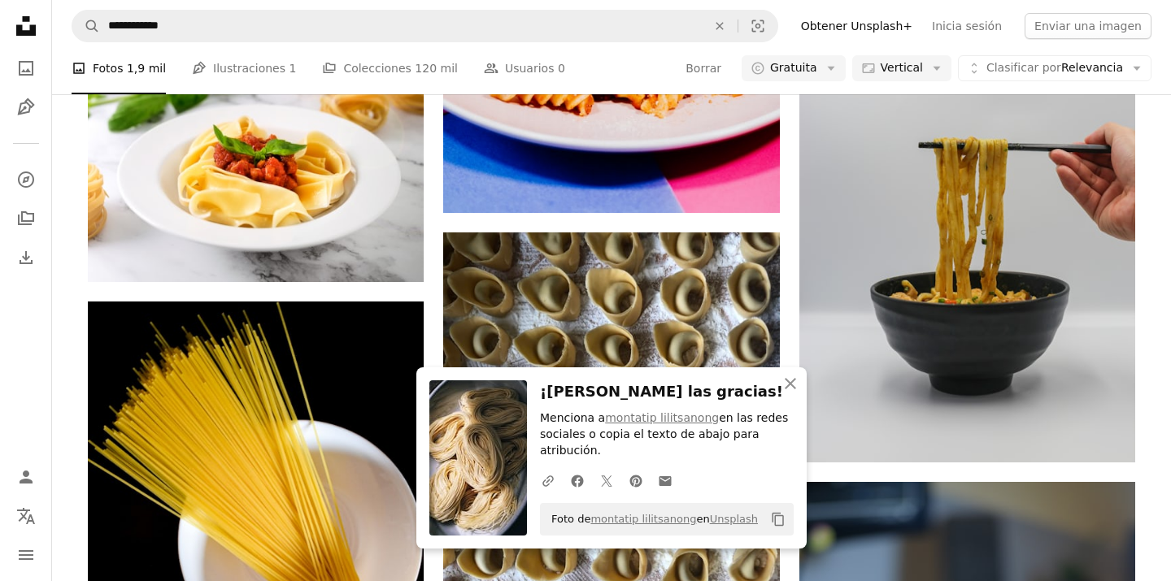
scroll to position [16872, 0]
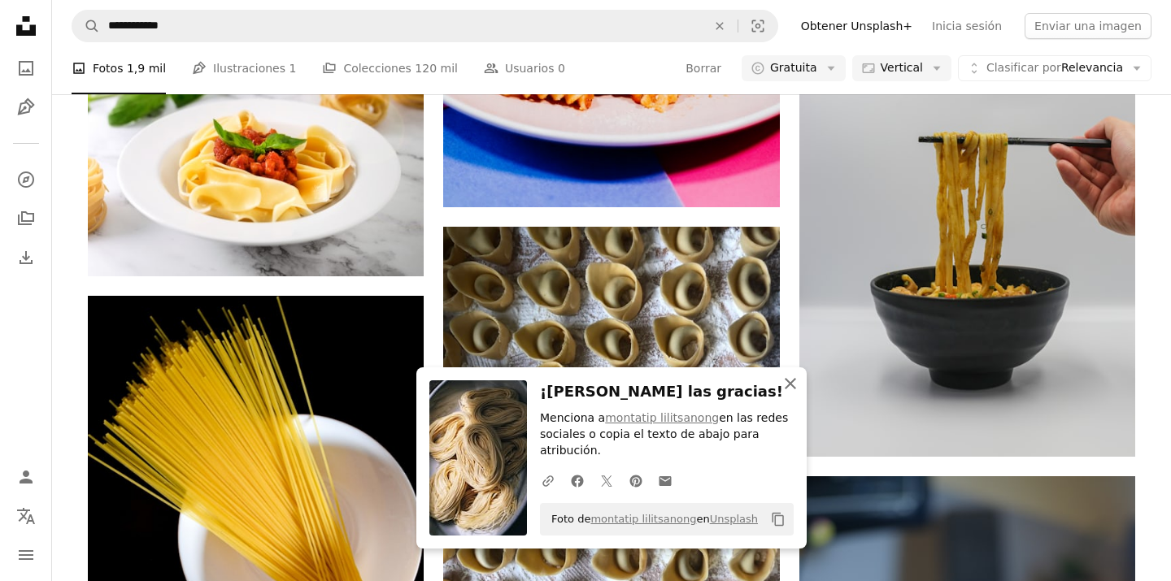
click at [791, 385] on icon "button" at bounding box center [790, 383] width 11 height 11
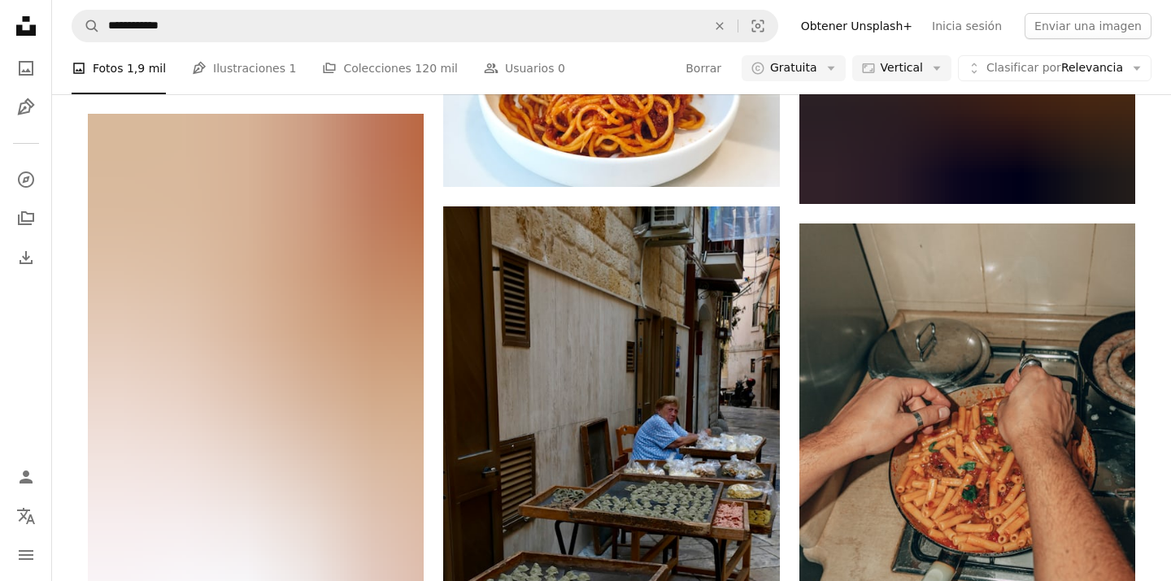
scroll to position [4975, 0]
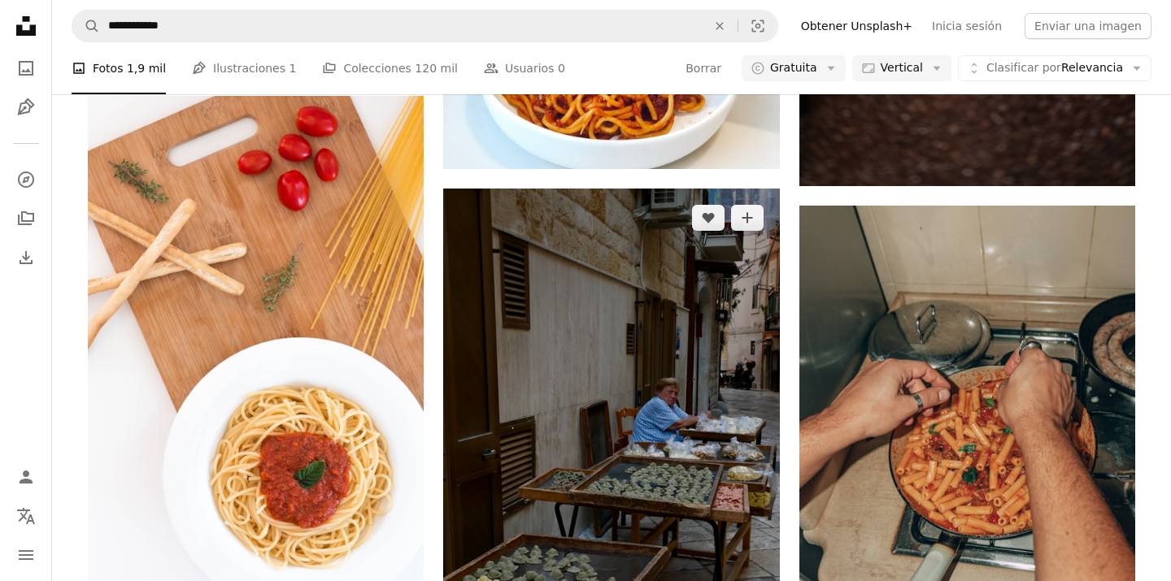
click at [653, 408] on img at bounding box center [611, 488] width 336 height 598
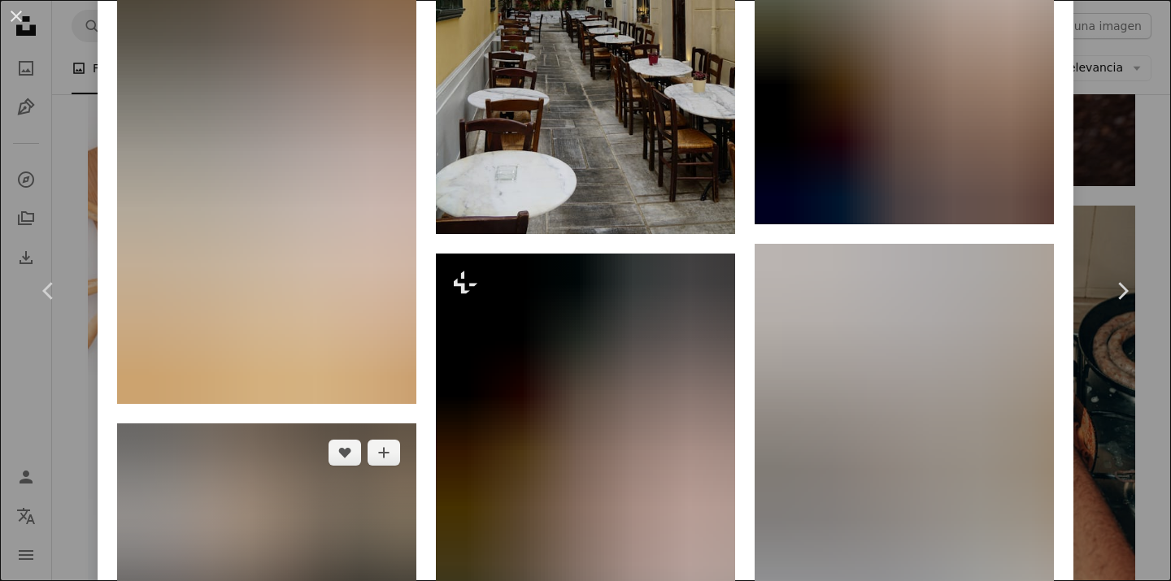
scroll to position [8488, 0]
